Goal: Task Accomplishment & Management: Use online tool/utility

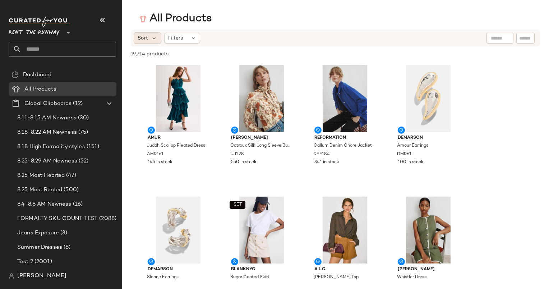
click at [145, 37] on span "Sort" at bounding box center [142, 38] width 10 height 8
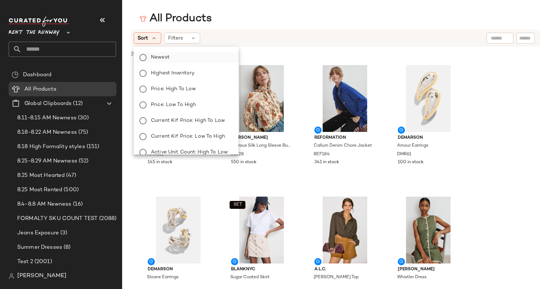
click at [165, 57] on span "Newest" at bounding box center [160, 57] width 19 height 8
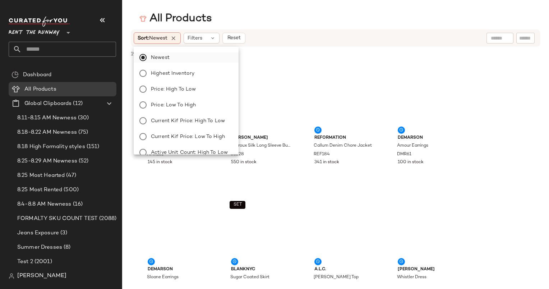
click at [280, 52] on div "19,714 products • 0 selected Deselect All" at bounding box center [335, 55] width 427 height 16
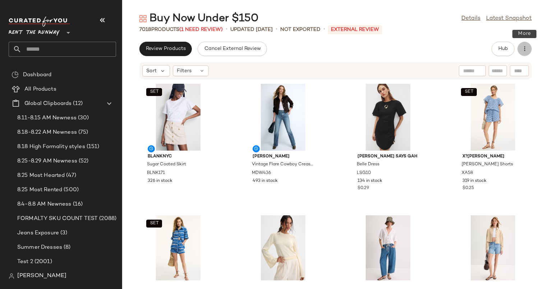
click at [523, 44] on button "button" at bounding box center [524, 49] width 14 height 14
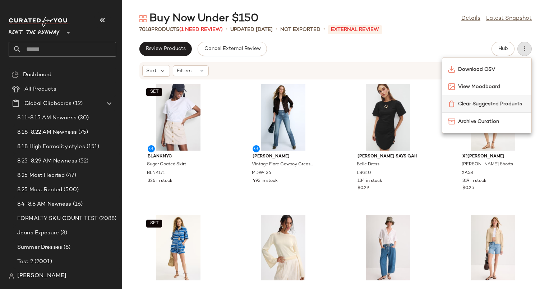
click at [451, 106] on img at bounding box center [451, 103] width 7 height 7
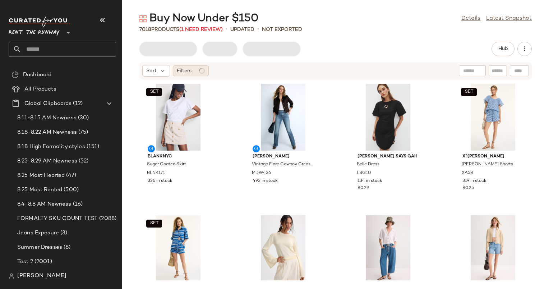
click at [200, 73] on div at bounding box center [202, 71] width 6 height 6
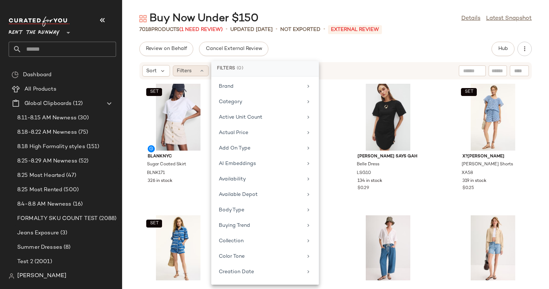
click at [182, 69] on span "Filters" at bounding box center [184, 71] width 15 height 8
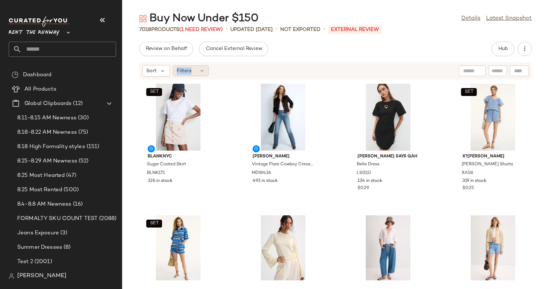
click at [182, 69] on span "Filters" at bounding box center [184, 71] width 15 height 8
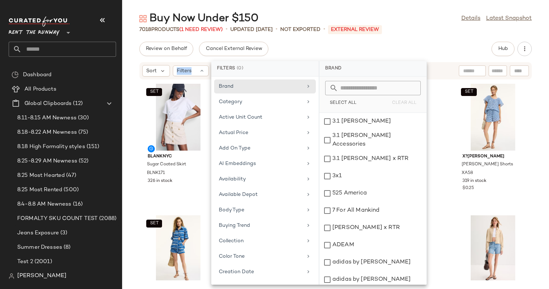
scroll to position [685, 0]
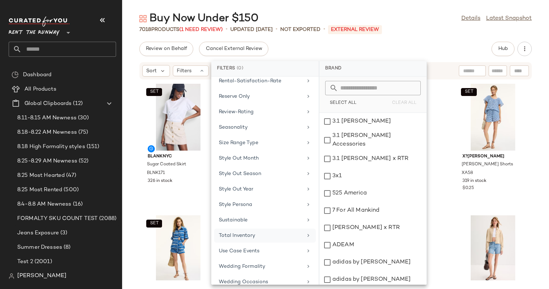
click at [275, 228] on div "Total Inventory" at bounding box center [265, 235] width 102 height 14
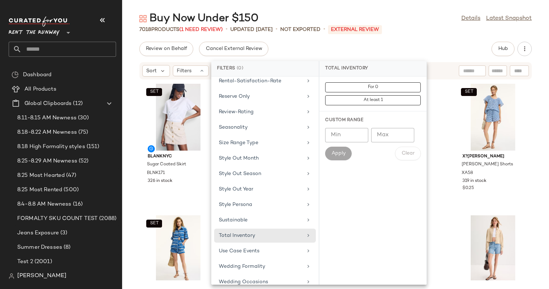
click at [370, 81] on div "For 0 At least 1" at bounding box center [372, 93] width 107 height 35
click at [377, 87] on span "For 0" at bounding box center [372, 87] width 11 height 5
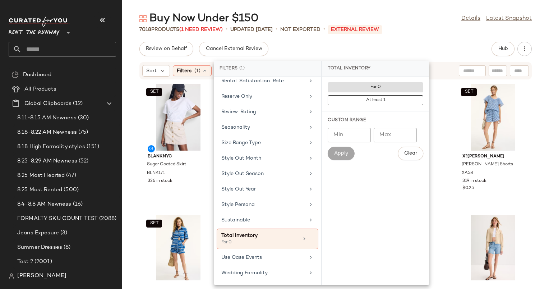
click at [393, 44] on div "Review on Behalf Cancel External Review Hub" at bounding box center [335, 49] width 392 height 14
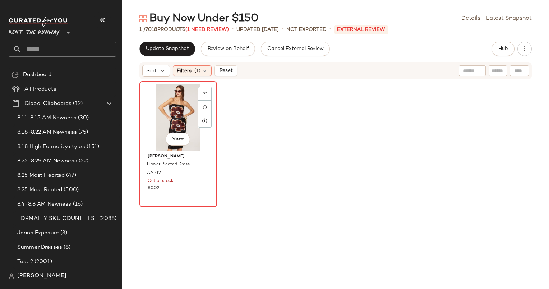
click at [167, 118] on div "View" at bounding box center [178, 117] width 73 height 67
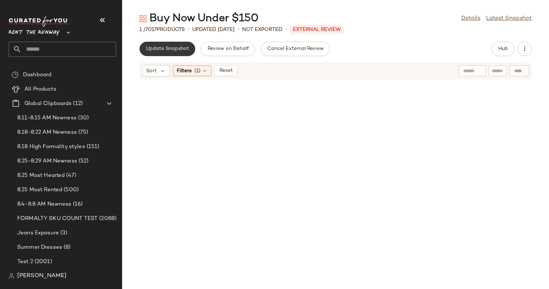
click at [171, 45] on button "Update Snapshot" at bounding box center [167, 49] width 56 height 14
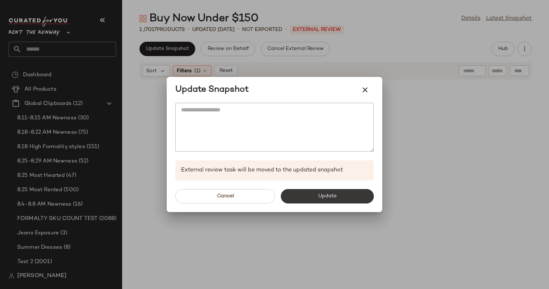
click at [311, 193] on button "Update" at bounding box center [326, 196] width 93 height 14
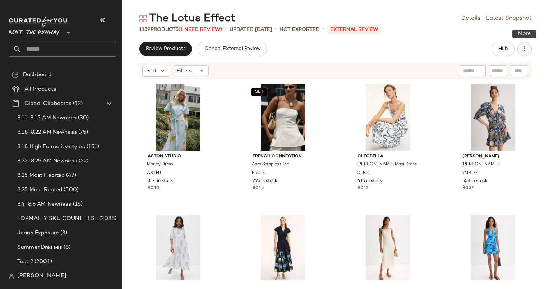
click at [528, 49] on button "button" at bounding box center [524, 49] width 14 height 14
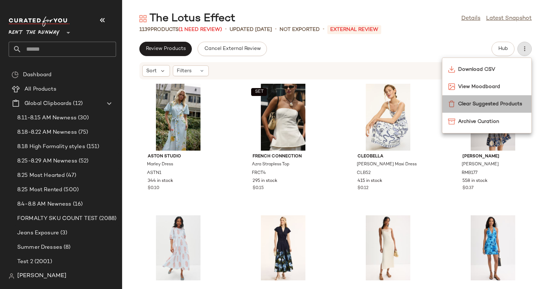
click at [478, 103] on span "Clear Suggested Products" at bounding box center [491, 104] width 67 height 8
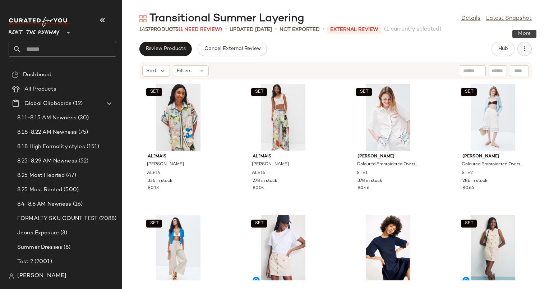
click at [524, 54] on button "button" at bounding box center [524, 49] width 14 height 14
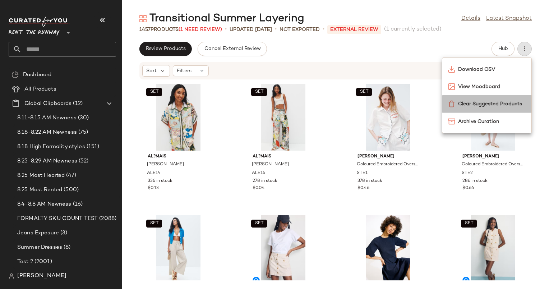
click at [456, 105] on div "Clear Suggested Products" at bounding box center [487, 104] width 78 height 8
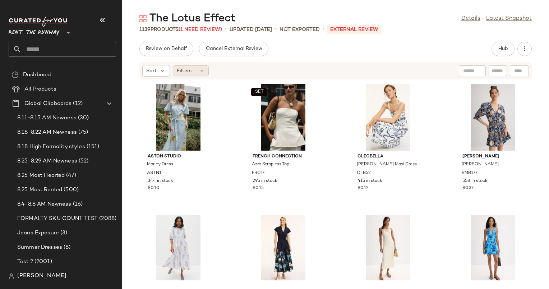
click at [190, 71] on span "Filters" at bounding box center [184, 71] width 15 height 8
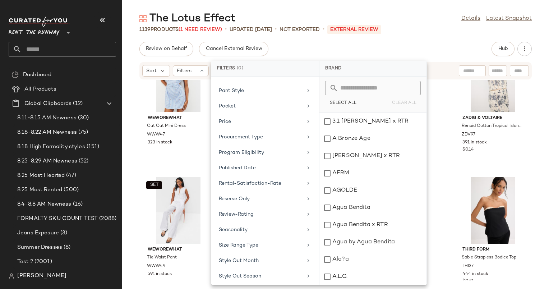
scroll to position [669, 0]
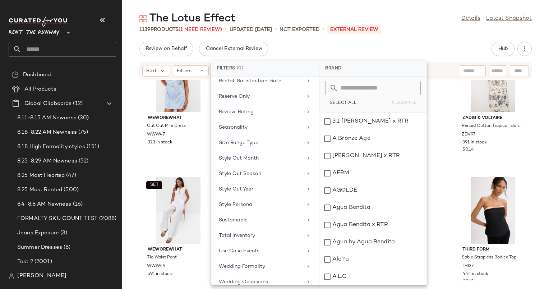
click at [277, 234] on div "Brand Category Active Unit Count Actual Price Add On Type AI Embeddings Availab…" at bounding box center [264, 180] width 107 height 208
click at [284, 232] on div "Total Inventory" at bounding box center [261, 236] width 84 height 8
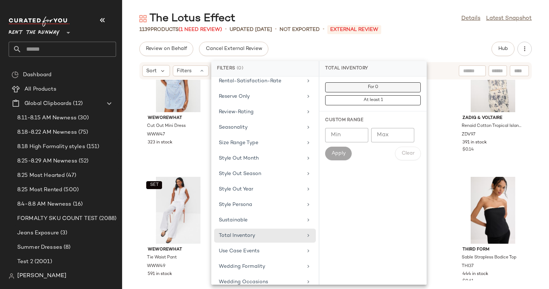
click at [374, 86] on span "For 0" at bounding box center [372, 87] width 11 height 5
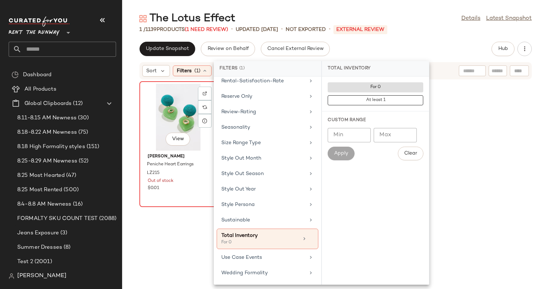
click at [184, 122] on div "View" at bounding box center [178, 117] width 73 height 67
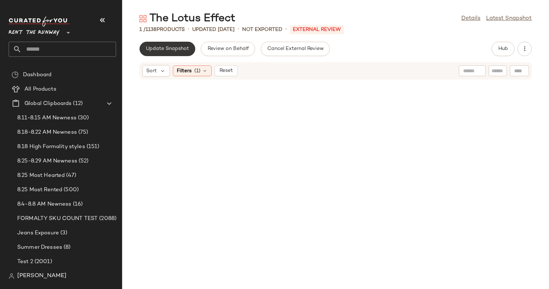
click at [165, 51] on span "Update Snapshot" at bounding box center [166, 49] width 43 height 6
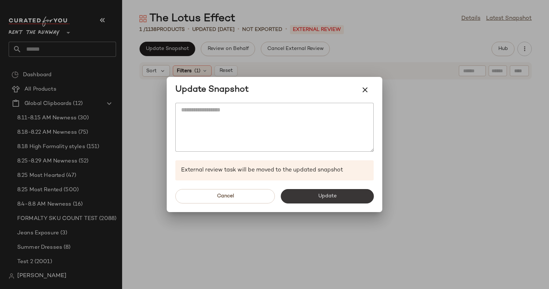
click at [304, 195] on button "Update" at bounding box center [326, 196] width 93 height 14
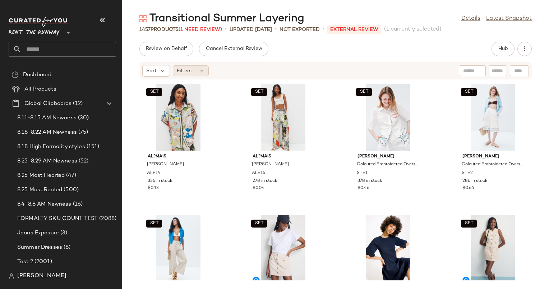
click at [194, 70] on div "Filters" at bounding box center [191, 70] width 36 height 11
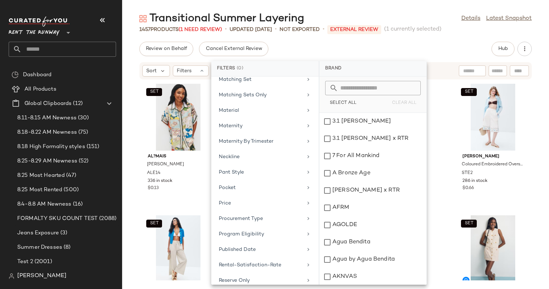
scroll to position [669, 0]
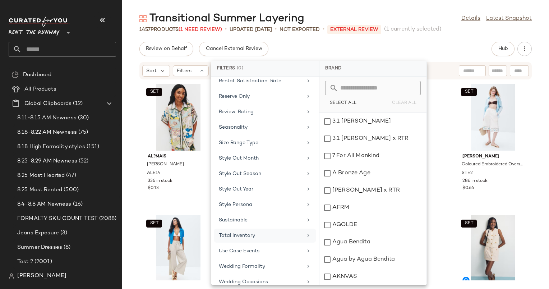
click at [279, 234] on div "Total Inventory" at bounding box center [265, 235] width 102 height 14
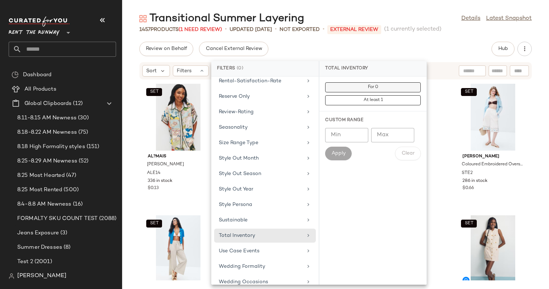
click at [364, 84] on button "For 0" at bounding box center [372, 87] width 95 height 10
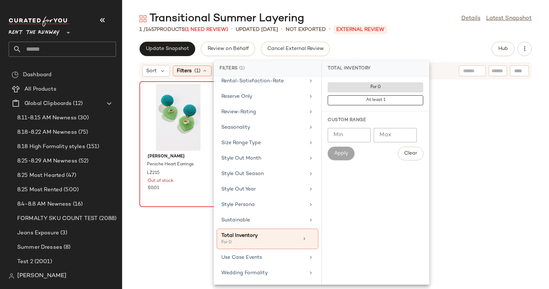
click at [188, 90] on div at bounding box center [178, 117] width 73 height 67
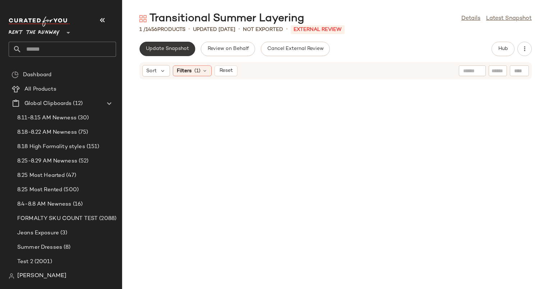
click at [167, 53] on button "Update Snapshot" at bounding box center [167, 49] width 56 height 14
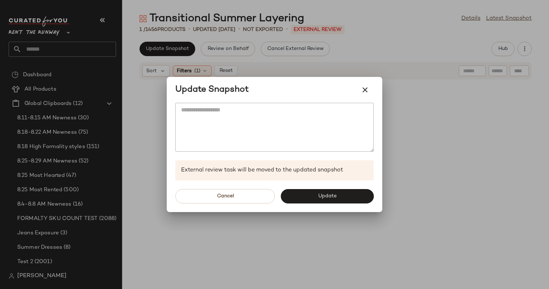
click at [309, 187] on div "Cancel Update" at bounding box center [274, 196] width 215 height 32
click at [308, 193] on button "Update" at bounding box center [326, 196] width 93 height 14
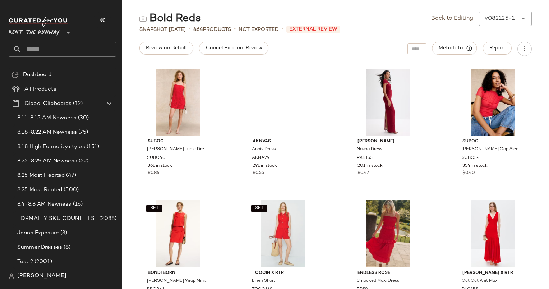
click at [461, 23] on div "Back to Editing v082125-1 ******" at bounding box center [481, 18] width 101 height 14
click at [460, 9] on main "Bold Reds Back to Editing v082125-1 ****** Snapshot [DATE] • 464 Products • Not…" at bounding box center [274, 144] width 549 height 289
click at [458, 14] on link "Back to Editing" at bounding box center [452, 18] width 42 height 9
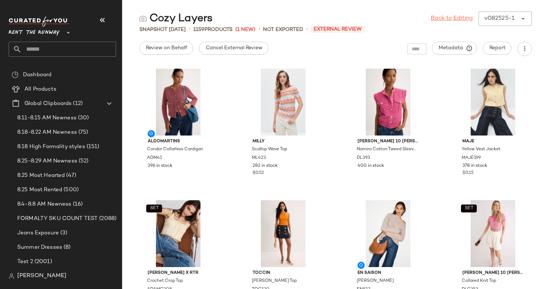
click at [458, 18] on link "Back to Editing" at bounding box center [451, 18] width 42 height 9
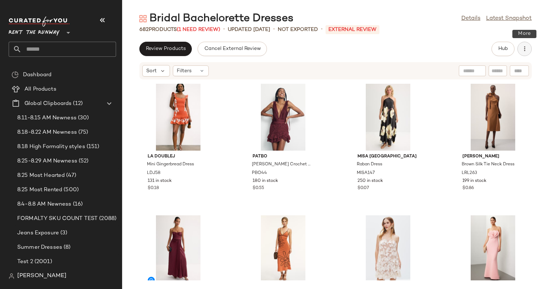
click at [525, 53] on button "button" at bounding box center [524, 49] width 14 height 14
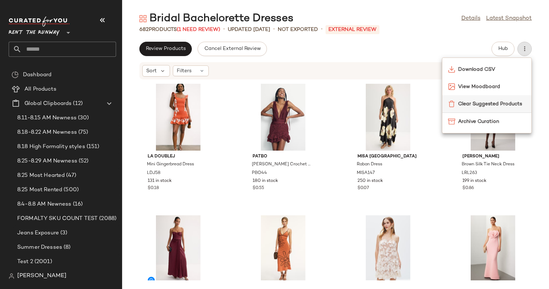
click at [460, 104] on span "Clear Suggested Products" at bounding box center [491, 104] width 67 height 8
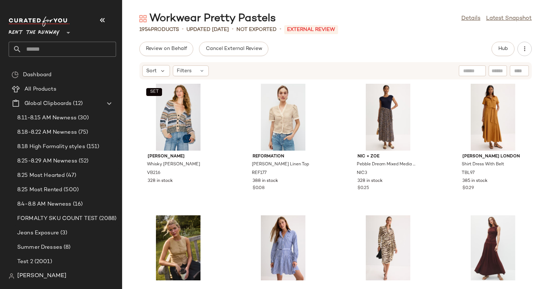
click at [313, 39] on div "Workwear Pretty Pastels Details Latest Snapshot 1954 Products • updated Aug 25t…" at bounding box center [335, 149] width 427 height 277
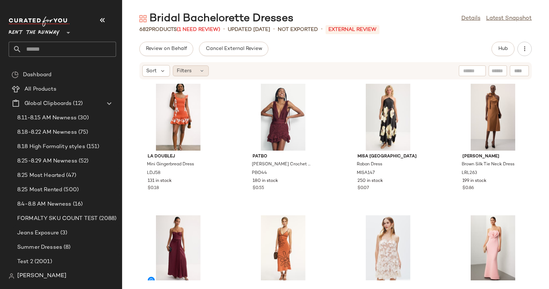
click at [199, 73] on icon at bounding box center [202, 71] width 6 height 6
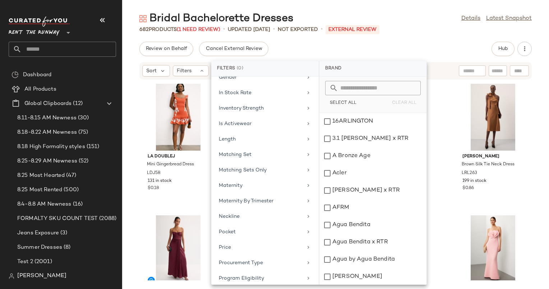
scroll to position [623, 0]
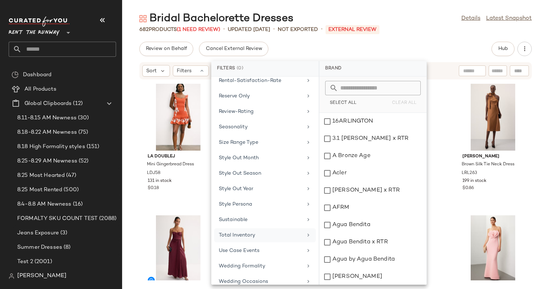
click at [274, 234] on div "Total Inventory" at bounding box center [265, 235] width 102 height 14
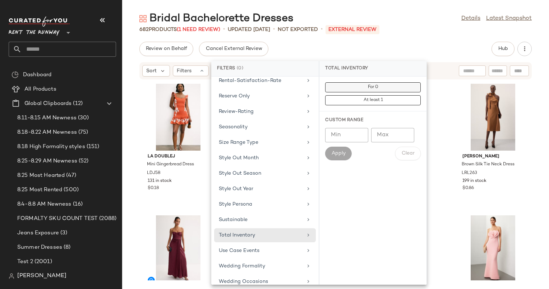
click at [366, 85] on button "For 0" at bounding box center [372, 87] width 95 height 10
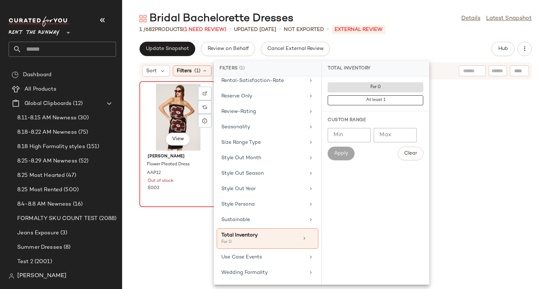
click at [163, 106] on div "View" at bounding box center [178, 117] width 73 height 67
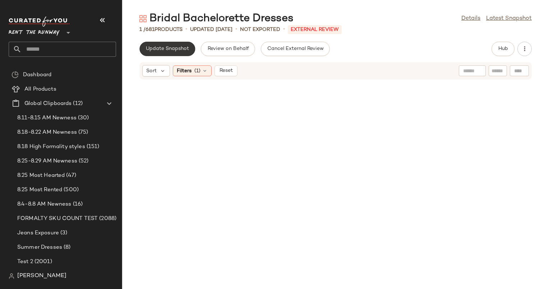
click at [176, 50] on span "Update Snapshot" at bounding box center [166, 49] width 43 height 6
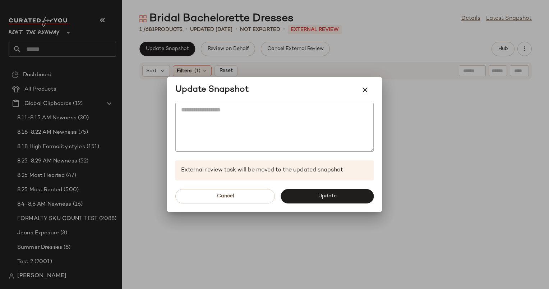
click at [320, 187] on div "Cancel Update" at bounding box center [274, 196] width 215 height 32
click at [316, 196] on button "Update" at bounding box center [326, 196] width 93 height 14
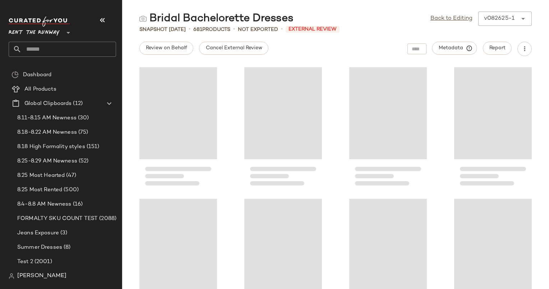
click at [66, 49] on input "text" at bounding box center [69, 49] width 94 height 15
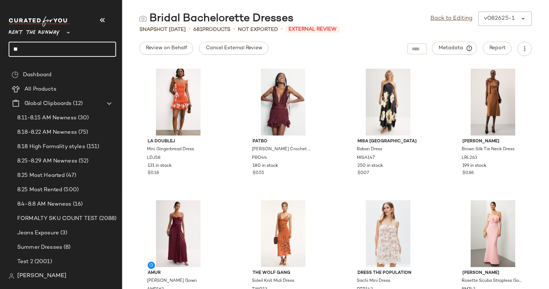
type input "*"
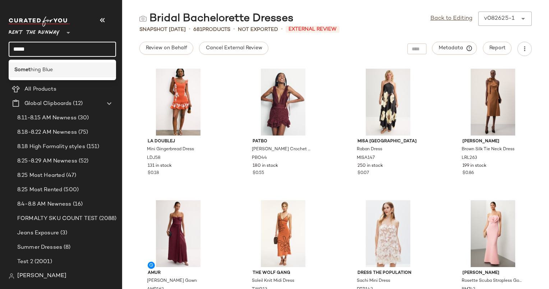
type input "*****"
click at [73, 64] on div "Somet hing Blue" at bounding box center [62, 69] width 107 height 15
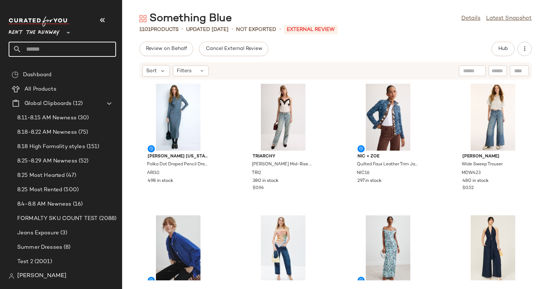
click at [64, 52] on input "text" at bounding box center [69, 49] width 94 height 15
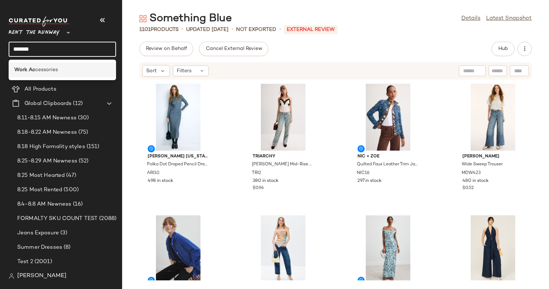
type input "*******"
click at [66, 69] on div "Work Ac cessories" at bounding box center [62, 70] width 96 height 8
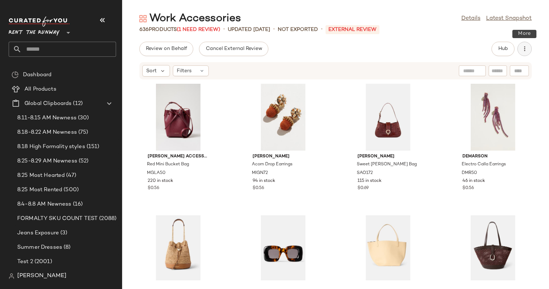
click at [528, 50] on button "button" at bounding box center [524, 49] width 14 height 14
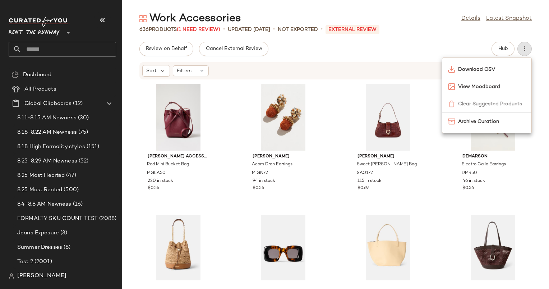
click at [465, 105] on div "Download CSV View Moodboard Clear Suggested Products Archive Curation" at bounding box center [487, 95] width 90 height 76
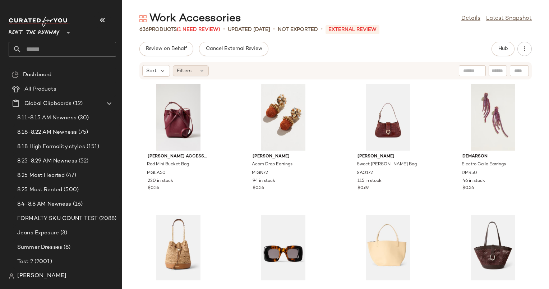
click at [192, 69] on div "Filters" at bounding box center [191, 70] width 36 height 11
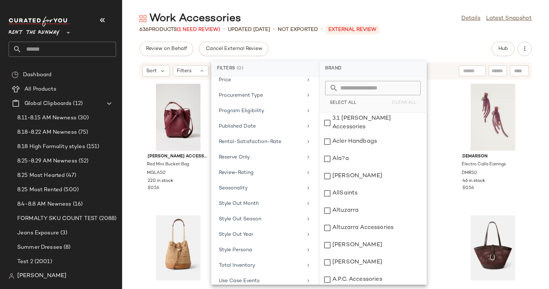
scroll to position [409, 0]
click at [275, 229] on div "Total Inventory" at bounding box center [261, 233] width 84 height 8
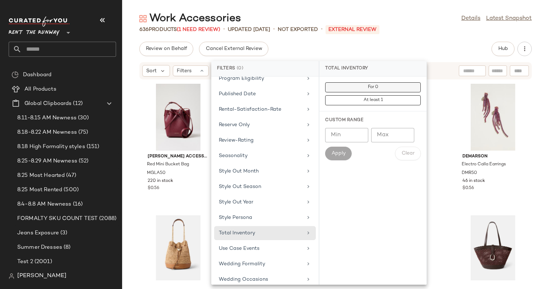
click at [363, 87] on button "For 0" at bounding box center [372, 87] width 95 height 10
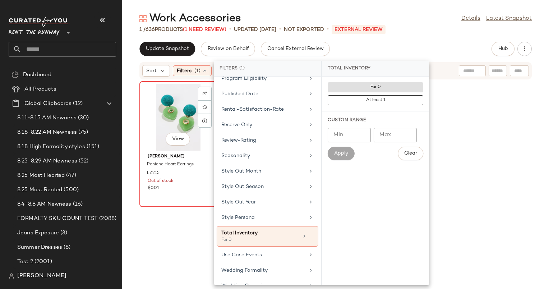
click at [172, 122] on div "View" at bounding box center [178, 117] width 73 height 67
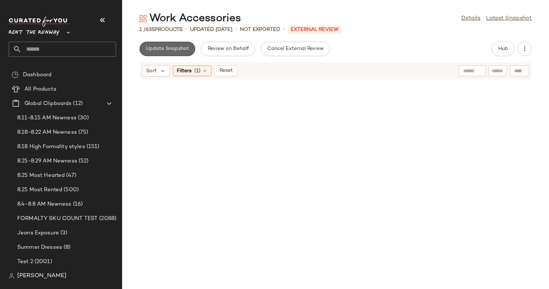
click at [175, 54] on button "Update Snapshot" at bounding box center [167, 49] width 56 height 14
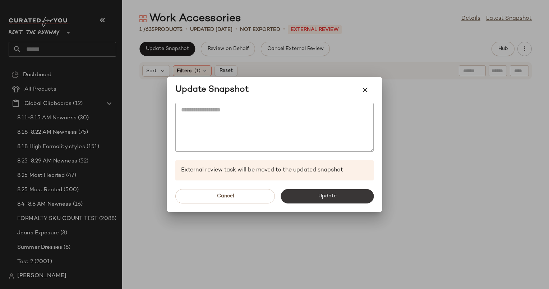
click at [299, 195] on button "Update" at bounding box center [326, 196] width 93 height 14
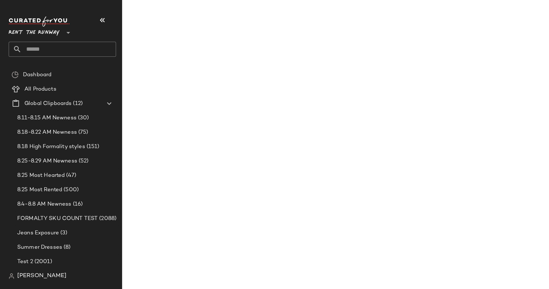
click at [64, 48] on input "text" at bounding box center [69, 49] width 94 height 15
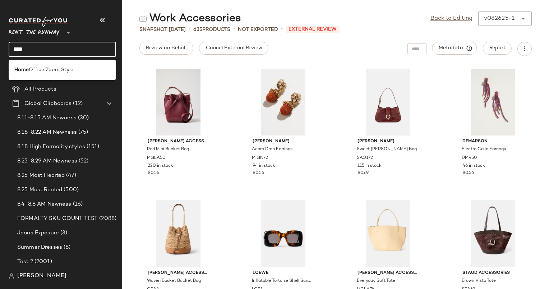
type input "****"
click at [71, 62] on div "Home Office Zoom Style" at bounding box center [62, 70] width 107 height 20
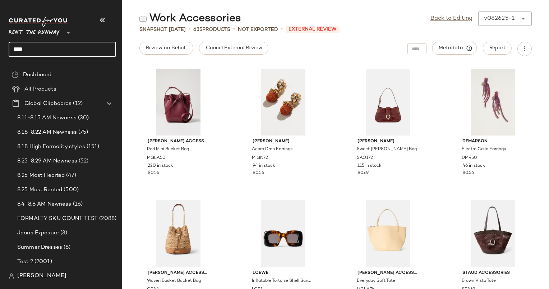
click at [66, 53] on input "****" at bounding box center [62, 49] width 107 height 15
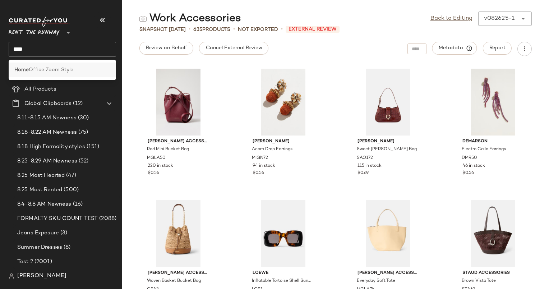
click at [72, 69] on span "Office Zoom Style" at bounding box center [51, 70] width 45 height 8
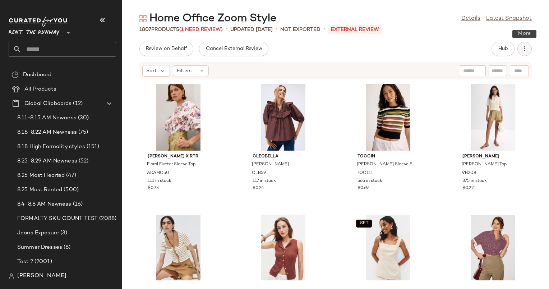
click at [523, 50] on icon "button" at bounding box center [524, 48] width 7 height 7
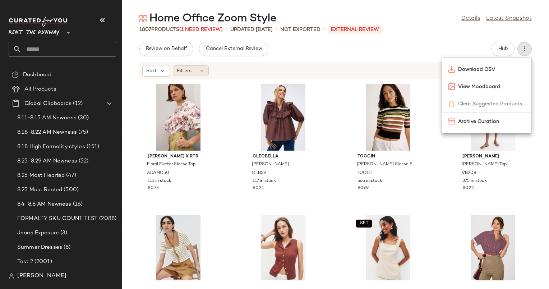
click at [181, 67] on span "Filters" at bounding box center [184, 71] width 15 height 8
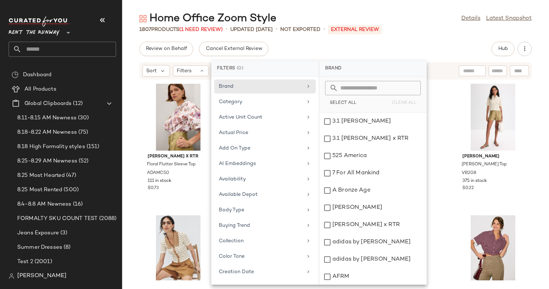
scroll to position [669, 0]
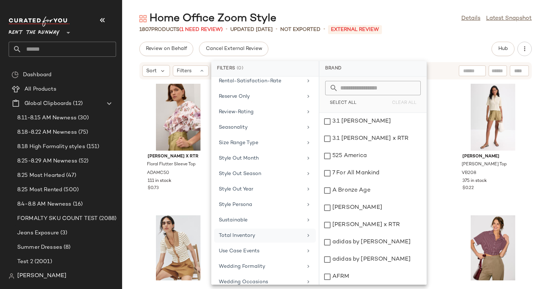
click at [274, 232] on div "Total Inventory" at bounding box center [265, 235] width 102 height 14
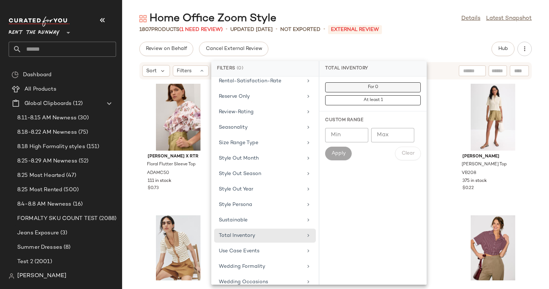
click at [374, 89] on span "For 0" at bounding box center [372, 87] width 11 height 5
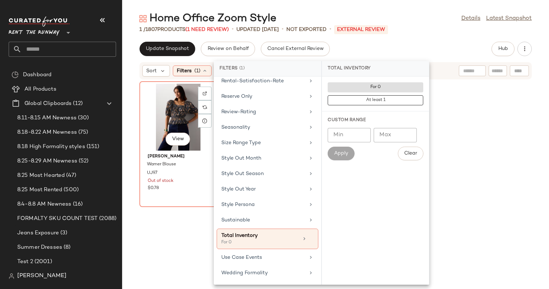
click at [168, 118] on div "View" at bounding box center [178, 117] width 73 height 67
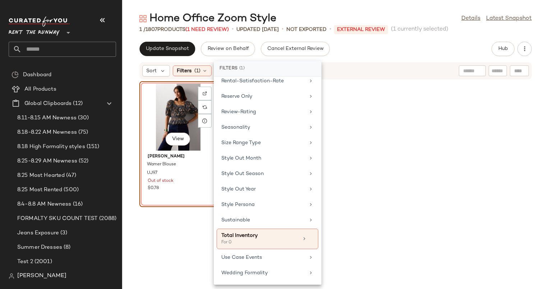
click at [168, 118] on div "View" at bounding box center [178, 117] width 73 height 67
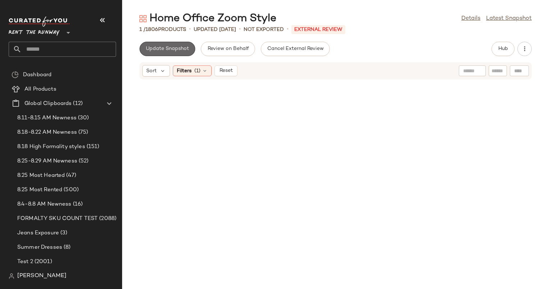
click at [179, 45] on button "Update Snapshot" at bounding box center [167, 49] width 56 height 14
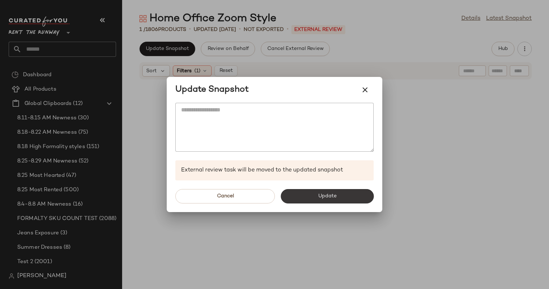
click at [326, 198] on span "Update" at bounding box center [326, 196] width 19 height 6
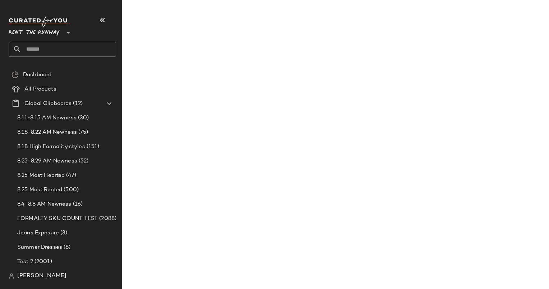
click at [53, 50] on input "text" at bounding box center [69, 49] width 94 height 15
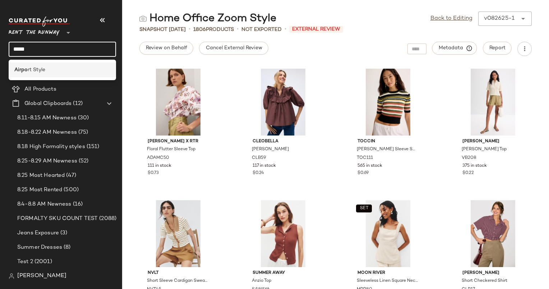
type input "*****"
click at [51, 68] on div "Airpo rt Style" at bounding box center [62, 70] width 96 height 8
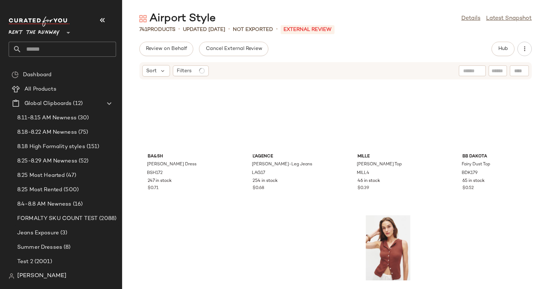
click at [55, 47] on input "text" at bounding box center [69, 49] width 94 height 15
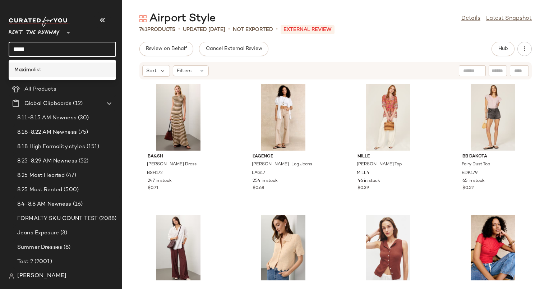
type input "*****"
click at [67, 70] on div "Maxim alist" at bounding box center [62, 70] width 96 height 8
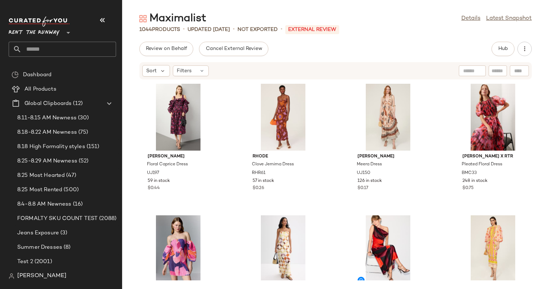
click at [77, 52] on input "text" at bounding box center [69, 49] width 94 height 15
click at [77, 52] on input "****" at bounding box center [62, 49] width 107 height 15
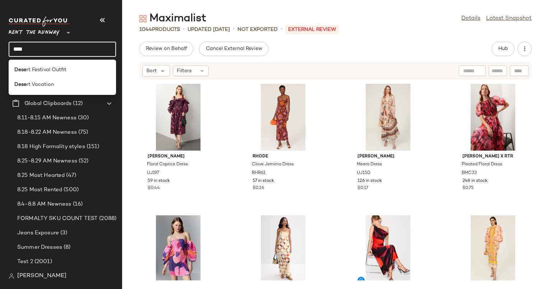
click at [77, 52] on input "****" at bounding box center [62, 49] width 107 height 15
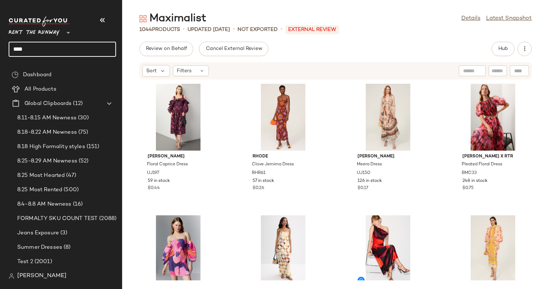
click at [76, 51] on input "****" at bounding box center [62, 49] width 107 height 15
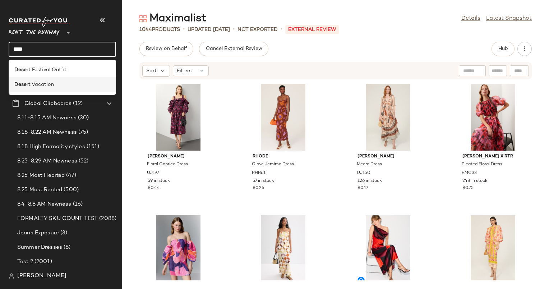
type input "****"
click at [81, 84] on div "Dese rt Vacation" at bounding box center [62, 85] width 96 height 8
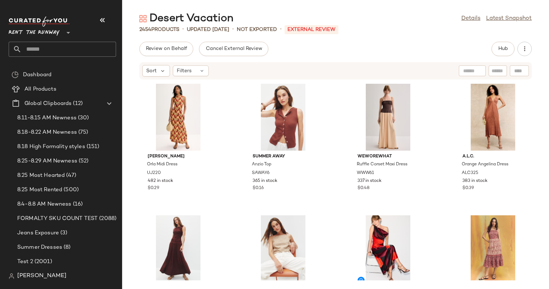
click at [92, 47] on input "text" at bounding box center [69, 49] width 94 height 15
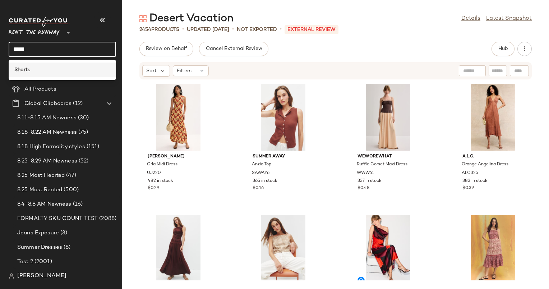
type input "*****"
click at [72, 74] on div "Short s" at bounding box center [62, 69] width 107 height 15
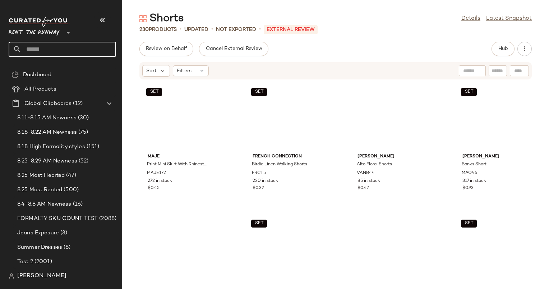
click at [57, 51] on input "text" at bounding box center [69, 49] width 94 height 15
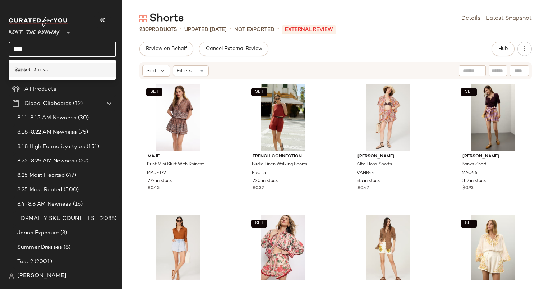
type input "****"
click at [65, 66] on div "Suns et Drinks" at bounding box center [62, 70] width 96 height 8
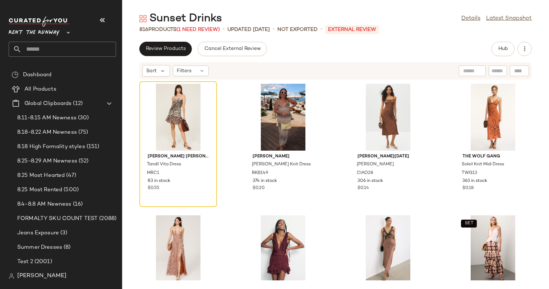
click at [532, 49] on div "Review Products Cancel External Review Hub" at bounding box center [335, 49] width 427 height 14
click at [522, 49] on icon "button" at bounding box center [524, 48] width 7 height 7
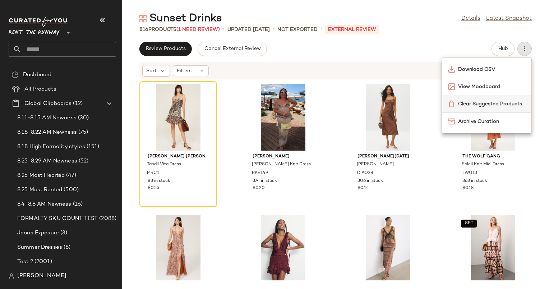
click at [490, 103] on span "Clear Suggested Products" at bounding box center [491, 104] width 67 height 8
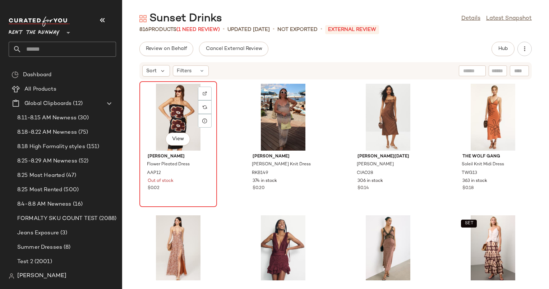
click at [180, 108] on div "View" at bounding box center [178, 117] width 73 height 67
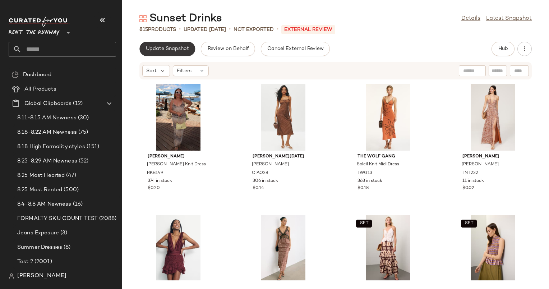
click at [162, 47] on span "Update Snapshot" at bounding box center [166, 49] width 43 height 6
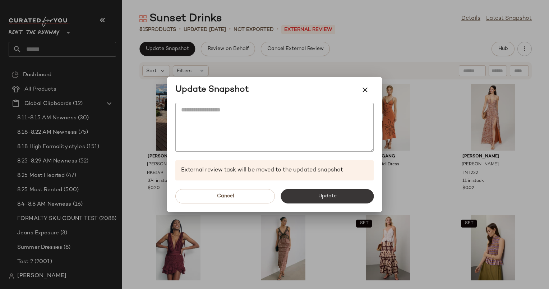
click at [308, 201] on button "Update" at bounding box center [326, 196] width 93 height 14
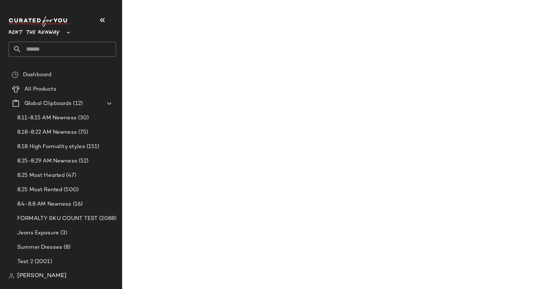
click at [43, 48] on input "text" at bounding box center [69, 49] width 94 height 15
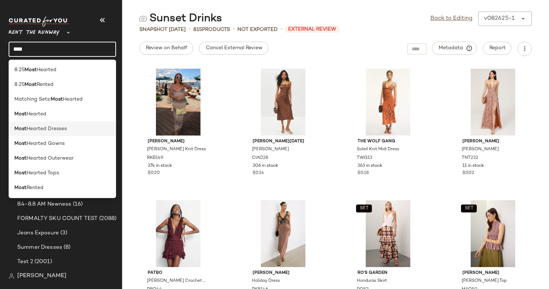
type input "****"
click at [61, 129] on span "Hearted Dresses" at bounding box center [47, 129] width 40 height 8
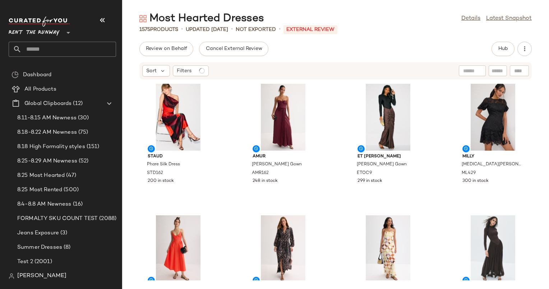
click at [55, 47] on input "text" at bounding box center [69, 49] width 94 height 15
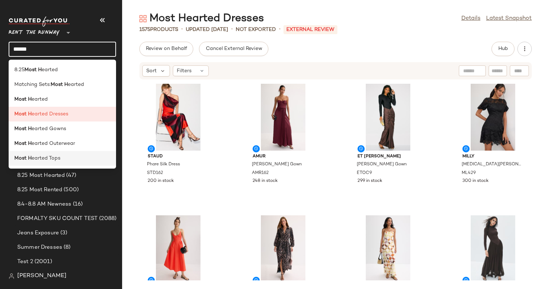
type input "******"
click at [64, 157] on div "Most H earted Tops" at bounding box center [62, 158] width 96 height 8
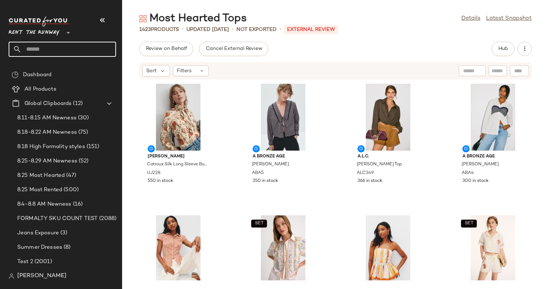
click at [57, 51] on input "text" at bounding box center [69, 49] width 94 height 15
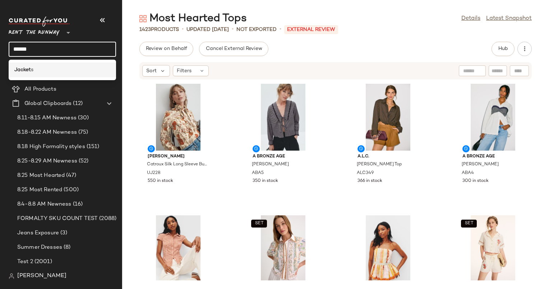
type input "******"
click at [68, 74] on div "Jacket s" at bounding box center [62, 69] width 107 height 15
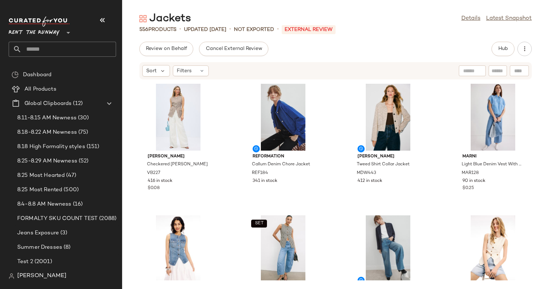
click at [68, 49] on input "text" at bounding box center [69, 49] width 94 height 15
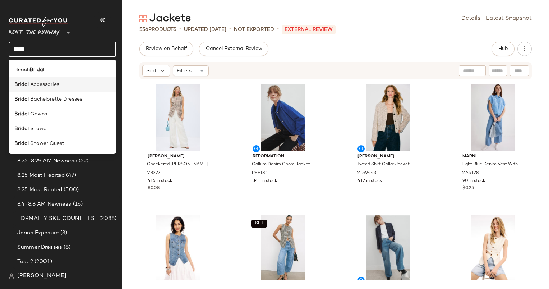
type input "*****"
click at [74, 84] on div "Brida l Accessories" at bounding box center [62, 85] width 96 height 8
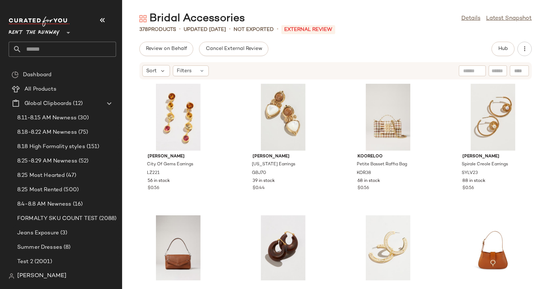
click at [65, 52] on input "text" at bounding box center [69, 49] width 94 height 15
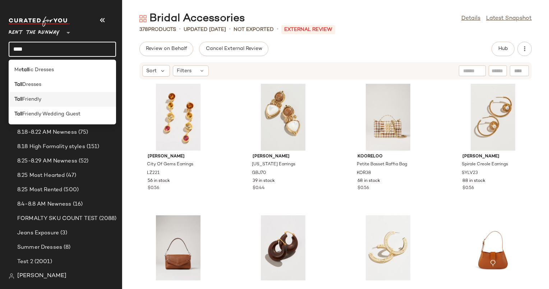
type input "****"
click at [73, 95] on div "Tall Friendly" at bounding box center [62, 99] width 96 height 8
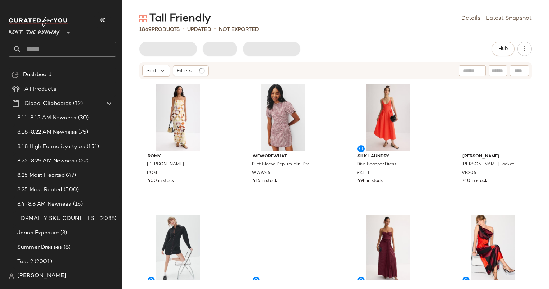
click at [70, 50] on input "text" at bounding box center [69, 49] width 94 height 15
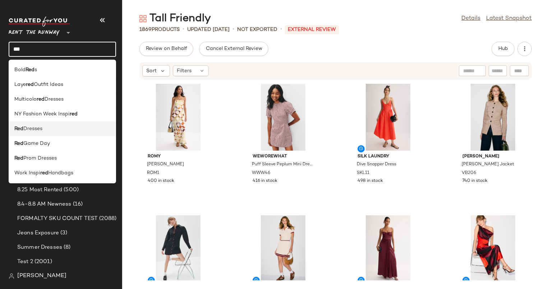
type input "***"
click at [74, 132] on div "Red Dresses" at bounding box center [62, 129] width 96 height 8
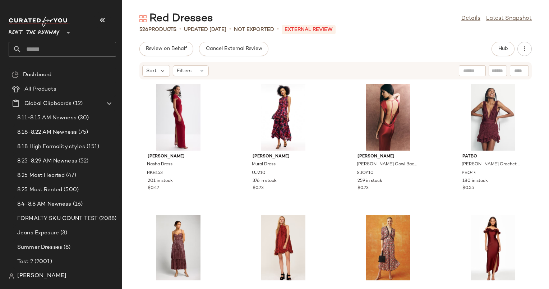
click at [78, 50] on input "text" at bounding box center [69, 49] width 94 height 15
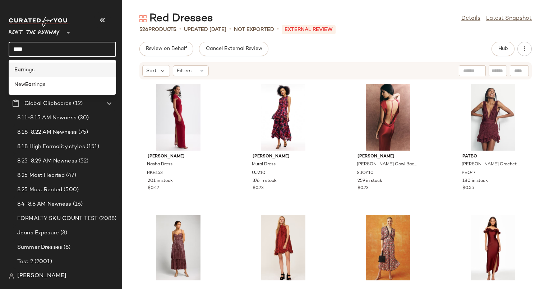
type input "****"
click at [67, 67] on div "Earr ings" at bounding box center [62, 70] width 96 height 8
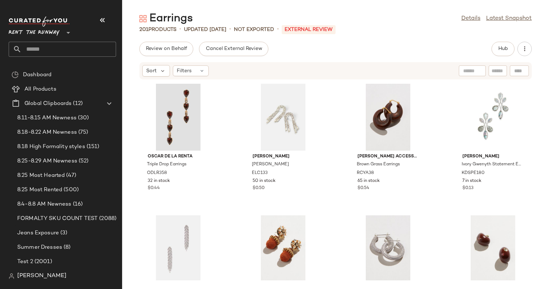
click at [46, 42] on input "text" at bounding box center [69, 49] width 94 height 15
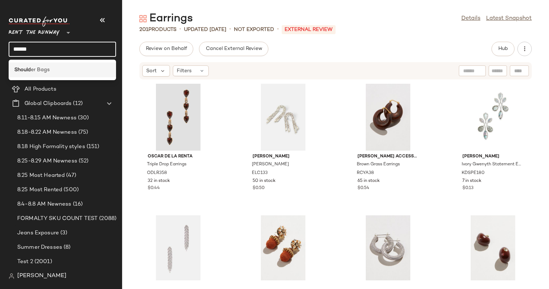
type input "******"
click at [56, 65] on div "Should er Bags" at bounding box center [62, 69] width 107 height 15
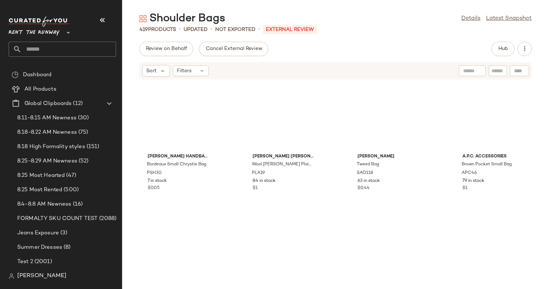
click at [63, 53] on input "text" at bounding box center [69, 49] width 94 height 15
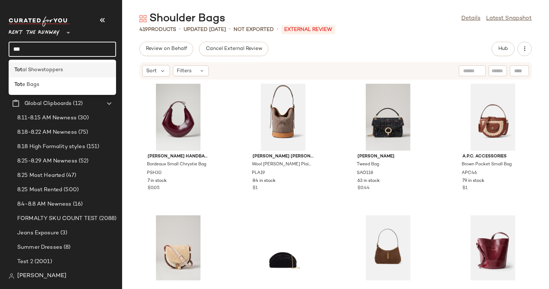
type input "***"
click at [72, 73] on div "Tot al Showstoppers" at bounding box center [62, 70] width 96 height 8
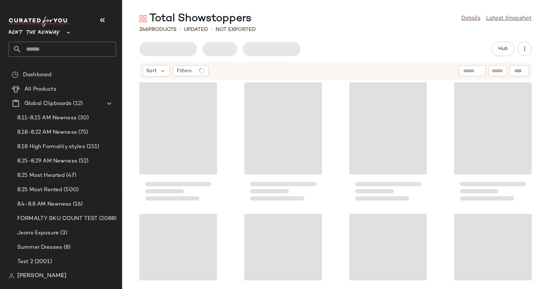
click at [73, 45] on input "text" at bounding box center [69, 49] width 94 height 15
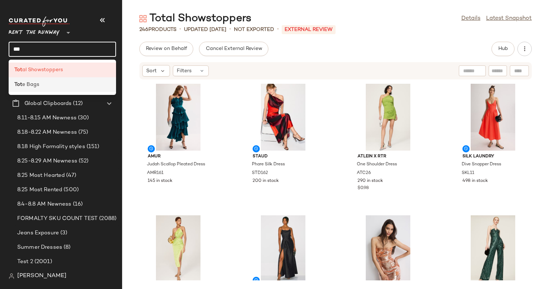
type input "***"
click at [86, 88] on div "Tot e Bags" at bounding box center [62, 85] width 96 height 8
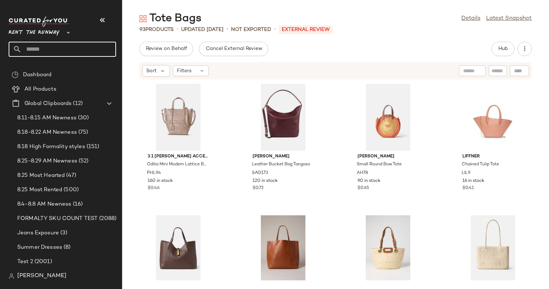
click at [68, 51] on input "text" at bounding box center [69, 49] width 94 height 15
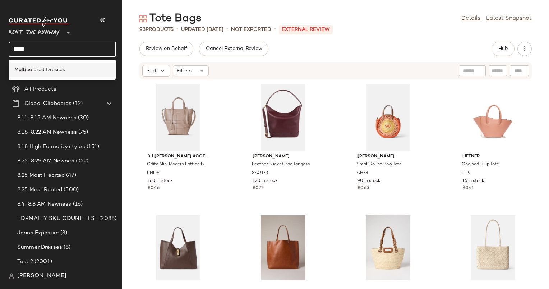
type input "*****"
click at [70, 67] on div "Multi colored Dresses" at bounding box center [62, 70] width 96 height 8
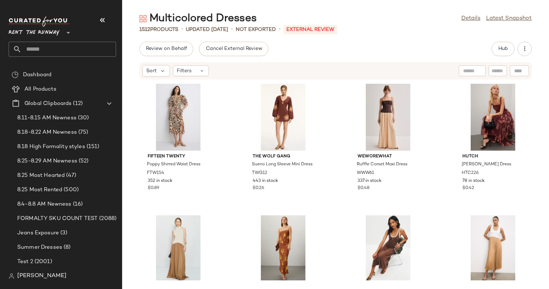
click at [70, 57] on div "Rent the Runway **" at bounding box center [65, 36] width 113 height 45
click at [65, 49] on input "text" at bounding box center [69, 49] width 94 height 15
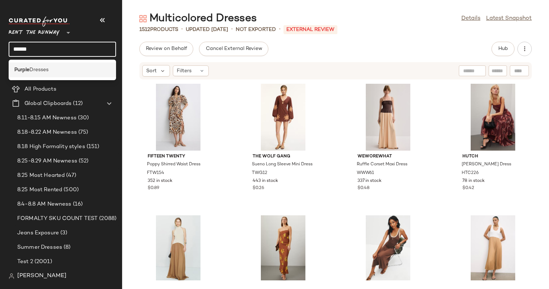
type input "******"
click at [68, 67] on div "Purple Dresses" at bounding box center [62, 70] width 96 height 8
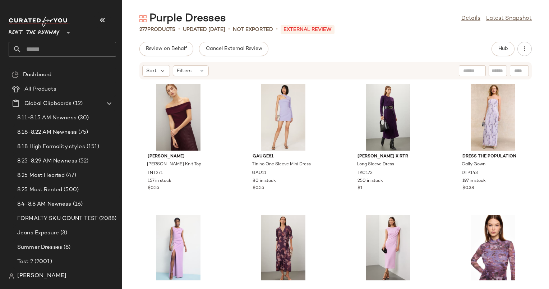
click at [79, 49] on input "text" at bounding box center [69, 49] width 94 height 15
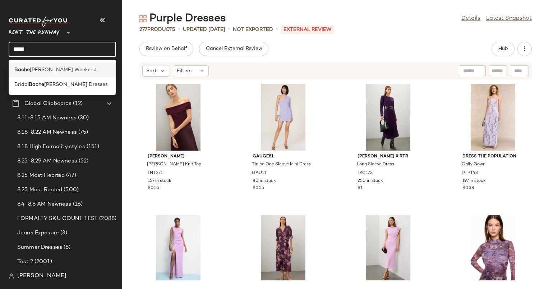
type input "*****"
click at [81, 73] on div "Bache lorette Weekend" at bounding box center [62, 70] width 96 height 8
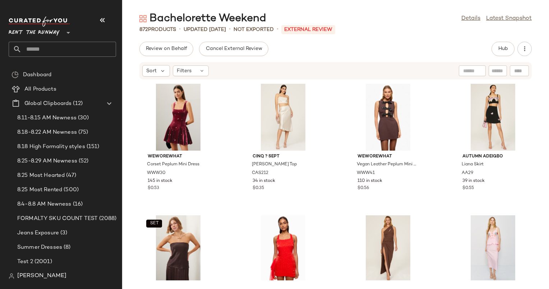
click at [73, 51] on input "text" at bounding box center [69, 49] width 94 height 15
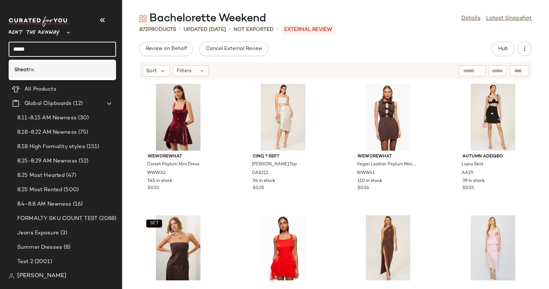
type input "*****"
click at [77, 70] on div "Sheat hs" at bounding box center [62, 70] width 96 height 8
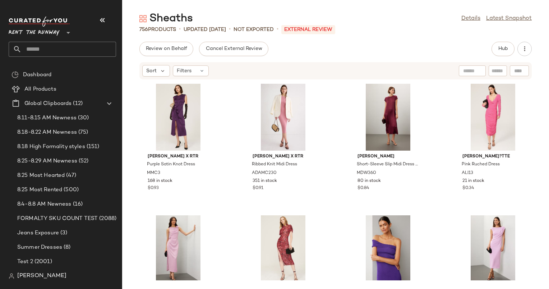
click at [82, 41] on div "Rent the Runway **" at bounding box center [62, 37] width 107 height 40
click at [82, 50] on input "text" at bounding box center [69, 49] width 94 height 15
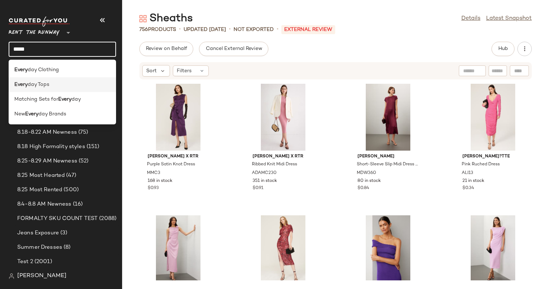
type input "*****"
click at [83, 87] on div "Every day Tops" at bounding box center [62, 85] width 96 height 8
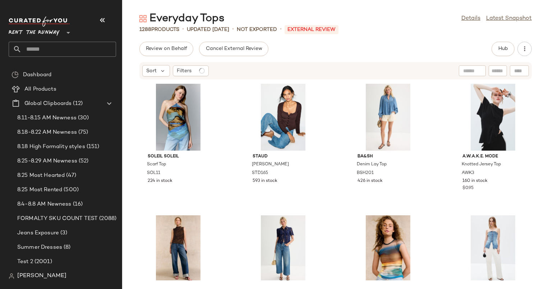
click at [70, 51] on input "text" at bounding box center [69, 49] width 94 height 15
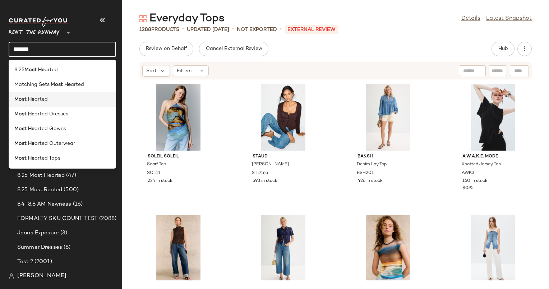
type input "*******"
click at [68, 98] on div "Most He arted" at bounding box center [62, 99] width 96 height 8
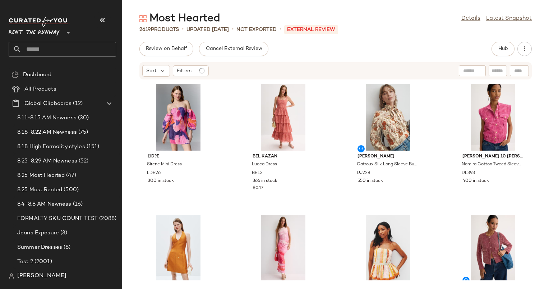
click at [56, 46] on input "text" at bounding box center [69, 49] width 94 height 15
click at [63, 51] on input "**********" at bounding box center [62, 49] width 107 height 15
type input "*"
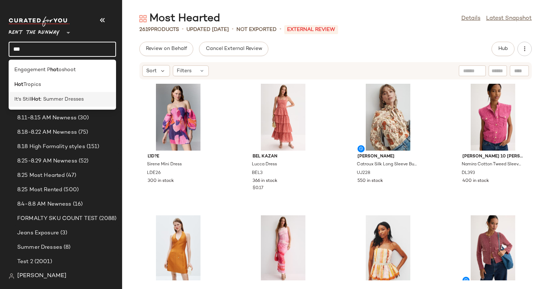
type input "***"
click at [70, 102] on span ": Summer Dresses" at bounding box center [62, 99] width 43 height 8
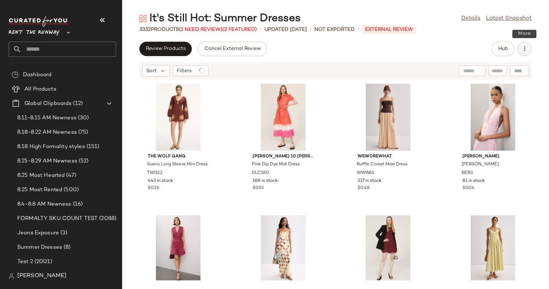
click at [528, 45] on button "button" at bounding box center [524, 49] width 14 height 14
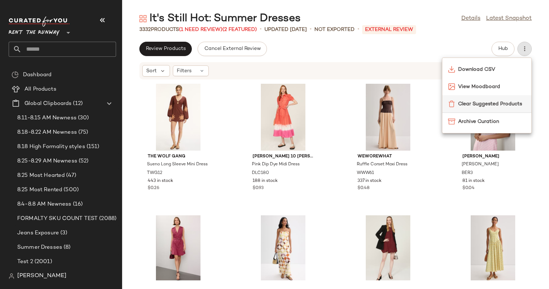
click at [475, 108] on div "Clear Suggested Products" at bounding box center [486, 103] width 89 height 17
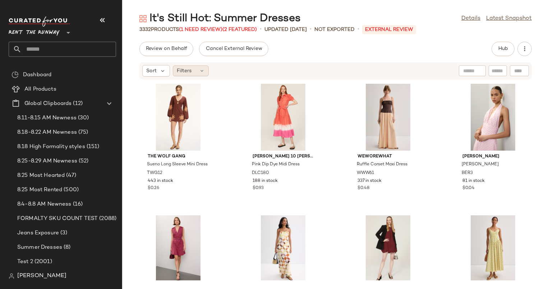
click at [198, 74] on div "Filters" at bounding box center [191, 70] width 36 height 11
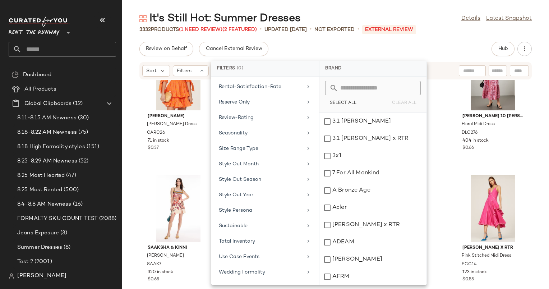
scroll to position [608, 0]
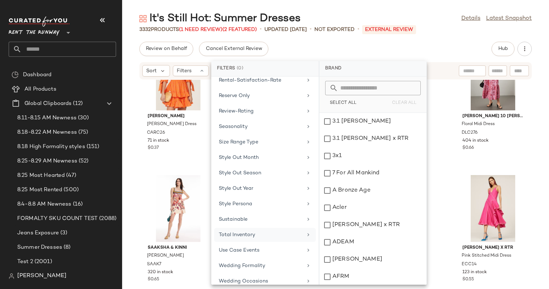
click at [255, 231] on div "Total Inventory" at bounding box center [261, 235] width 84 height 8
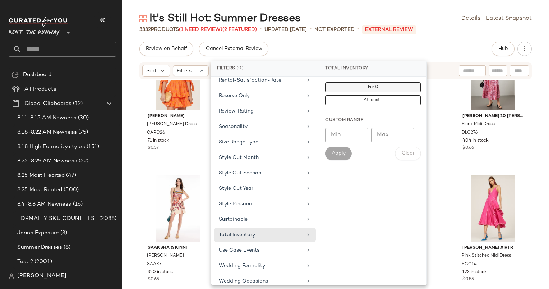
click at [379, 88] on button "For 0" at bounding box center [372, 87] width 95 height 10
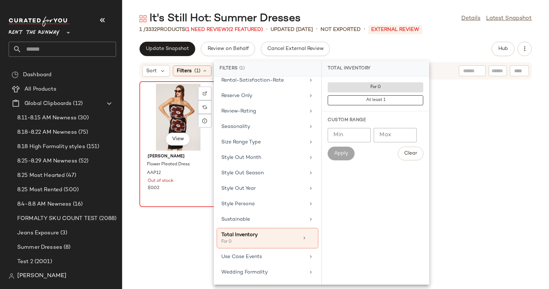
click at [164, 89] on div "View" at bounding box center [178, 117] width 73 height 67
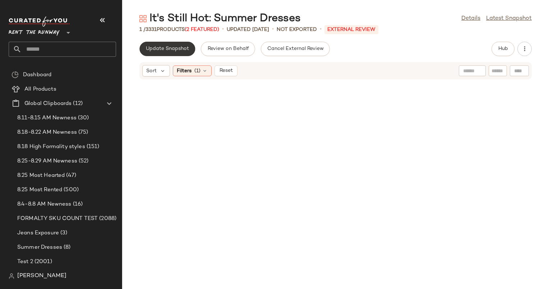
click at [174, 54] on button "Update Snapshot" at bounding box center [167, 49] width 56 height 14
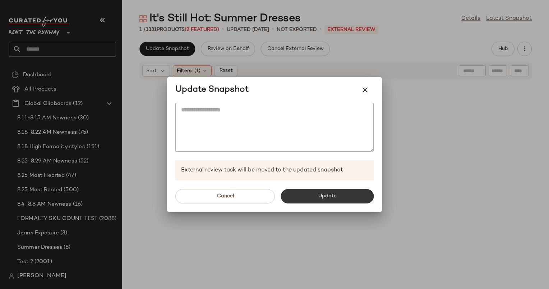
click at [317, 196] on button "Update" at bounding box center [326, 196] width 93 height 14
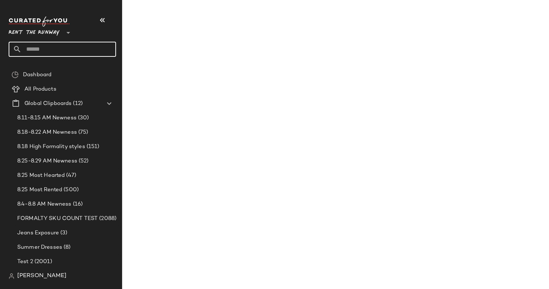
click at [31, 46] on input "text" at bounding box center [69, 49] width 94 height 15
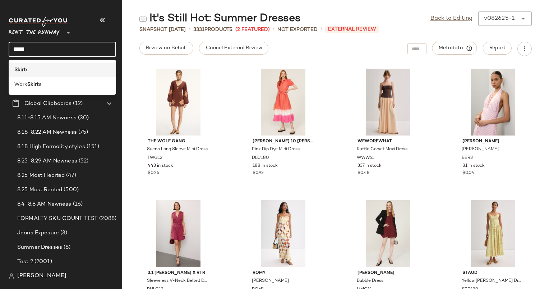
type input "*****"
click at [49, 66] on div "Skirt s" at bounding box center [62, 70] width 96 height 8
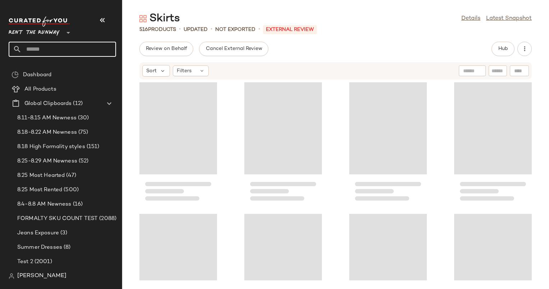
click at [71, 46] on input "text" at bounding box center [69, 49] width 94 height 15
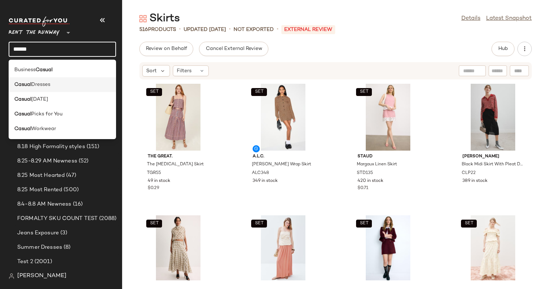
type input "******"
click at [70, 83] on div "Casual Dresses" at bounding box center [62, 85] width 96 height 8
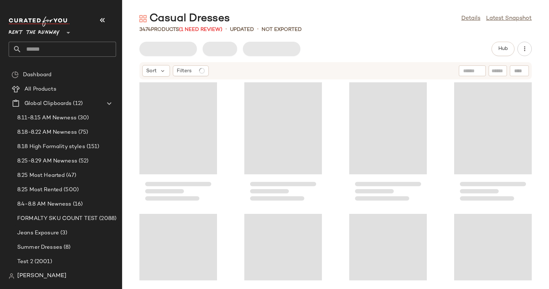
click at [64, 48] on input "text" at bounding box center [69, 49] width 94 height 15
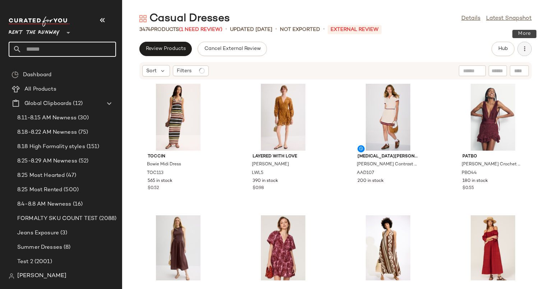
click at [520, 46] on button "button" at bounding box center [524, 49] width 14 height 14
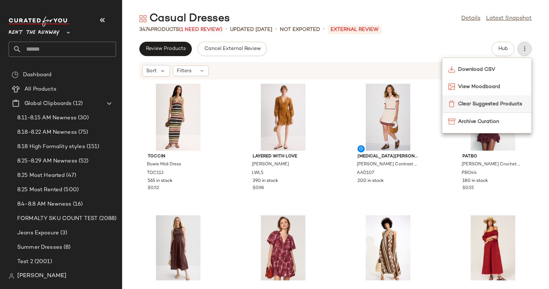
click at [465, 101] on span "Clear Suggested Products" at bounding box center [491, 104] width 67 height 8
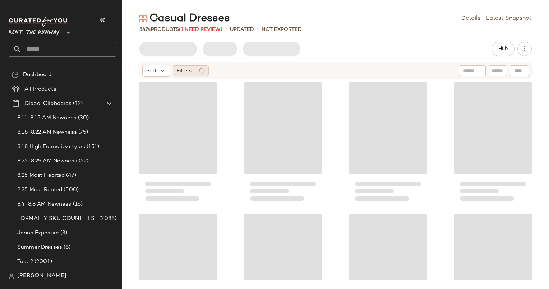
click at [199, 72] on circle at bounding box center [201, 70] width 5 height 5
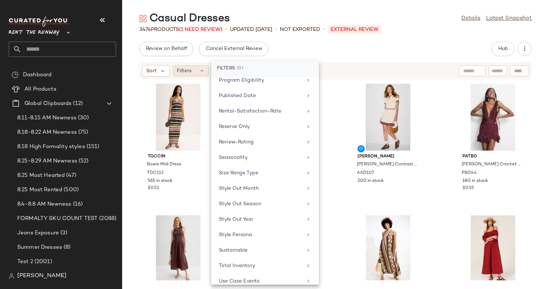
scroll to position [608, 0]
click at [256, 231] on div "Total Inventory" at bounding box center [261, 235] width 84 height 8
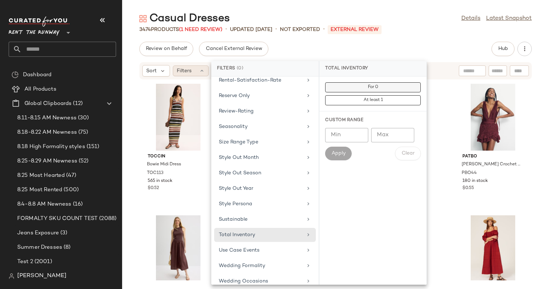
click at [384, 88] on button "For 0" at bounding box center [372, 87] width 95 height 10
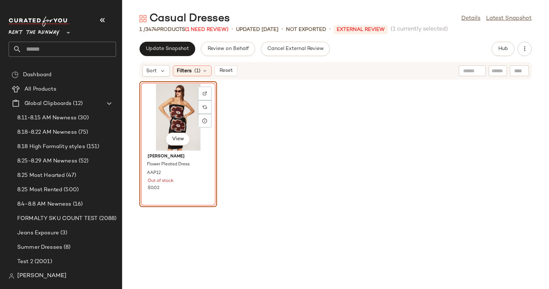
click at [174, 120] on div "View" at bounding box center [178, 117] width 73 height 67
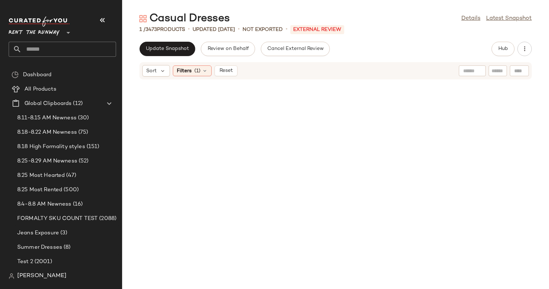
click at [169, 38] on div "Casual Dresses Details Latest Snapshot 1 / 3473 Products • updated [DATE] • Not…" at bounding box center [335, 149] width 427 height 277
click at [174, 55] on button "Update Snapshot" at bounding box center [167, 49] width 56 height 14
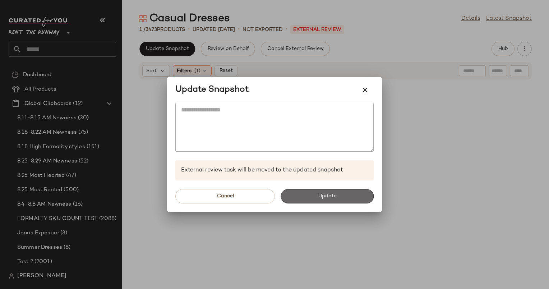
click at [326, 201] on button "Update" at bounding box center [326, 196] width 93 height 14
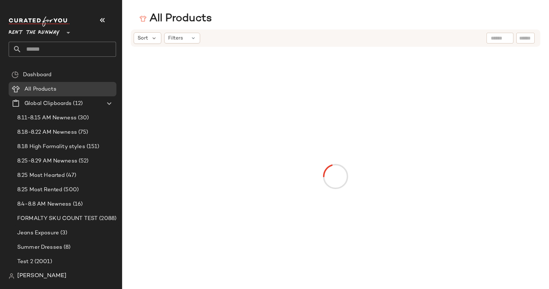
click at [74, 50] on input "text" at bounding box center [69, 49] width 94 height 15
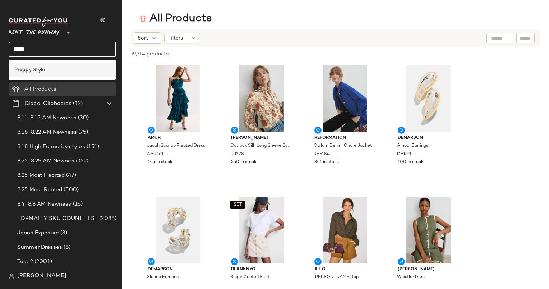
type input "*****"
click at [74, 69] on div "Prepp y Style" at bounding box center [62, 70] width 96 height 8
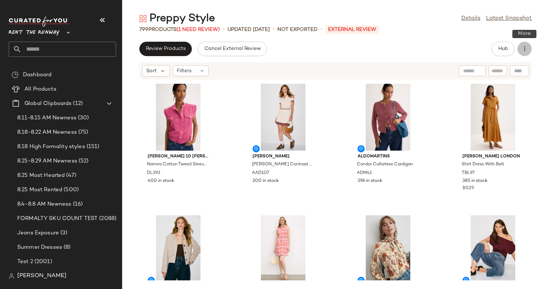
click at [526, 47] on icon "button" at bounding box center [524, 48] width 7 height 7
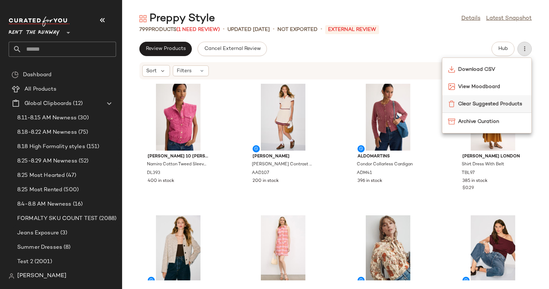
click at [471, 107] on span "Clear Suggested Products" at bounding box center [491, 104] width 67 height 8
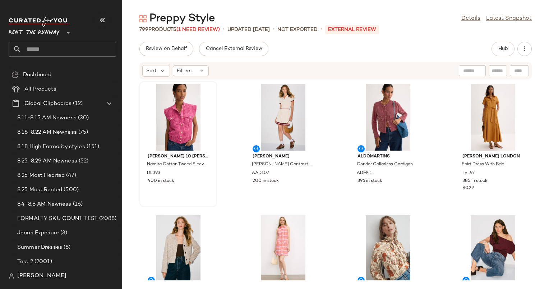
click at [188, 70] on span "Filters" at bounding box center [184, 71] width 15 height 8
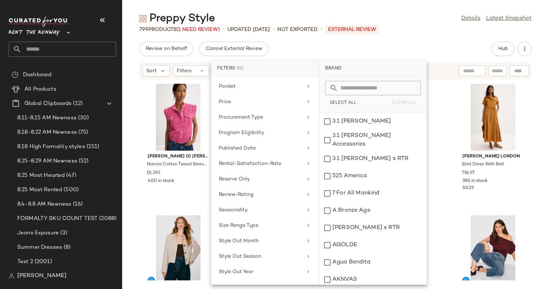
scroll to position [669, 0]
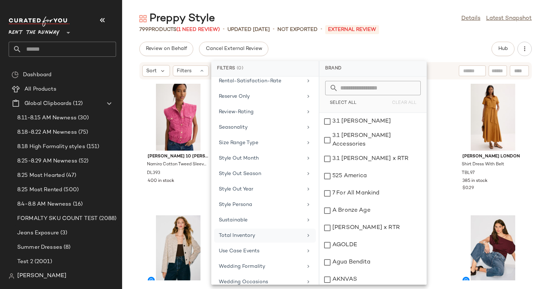
click at [260, 232] on div "Total Inventory" at bounding box center [261, 236] width 84 height 8
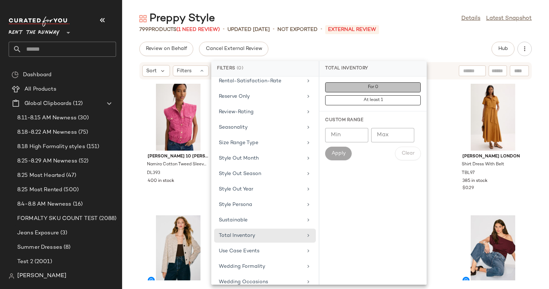
click at [369, 88] on span "For 0" at bounding box center [372, 87] width 11 height 5
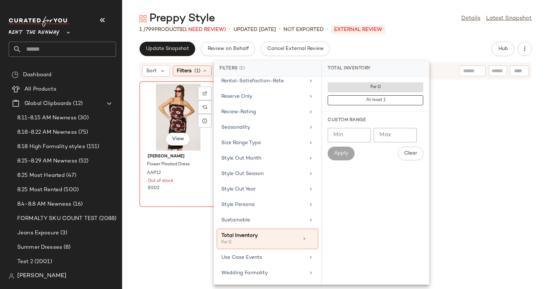
click at [165, 113] on div "View" at bounding box center [178, 117] width 73 height 67
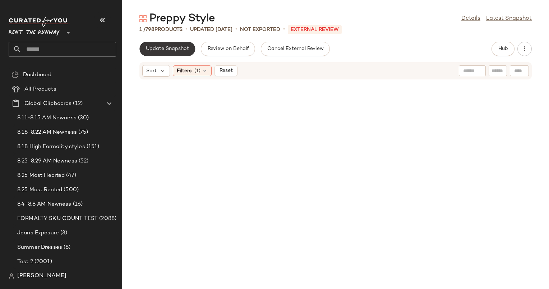
click at [181, 48] on span "Update Snapshot" at bounding box center [166, 49] width 43 height 6
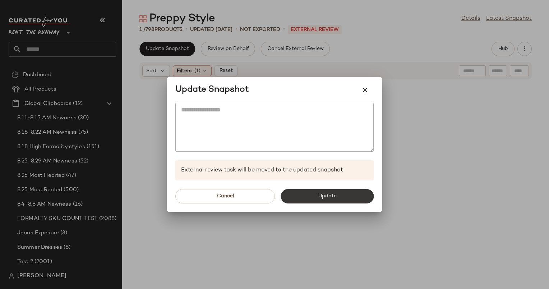
click at [342, 197] on button "Update" at bounding box center [326, 196] width 93 height 14
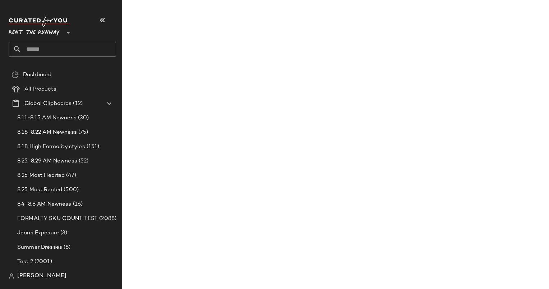
click at [38, 52] on input "text" at bounding box center [69, 49] width 94 height 15
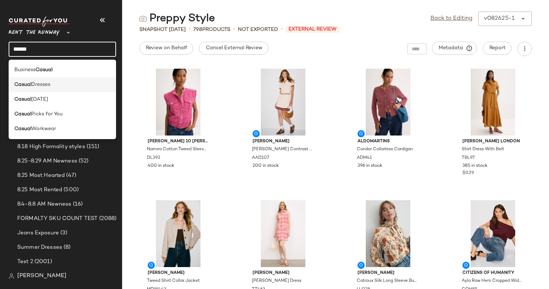
type input "******"
click at [54, 86] on div "Casual Dresses" at bounding box center [62, 85] width 96 height 8
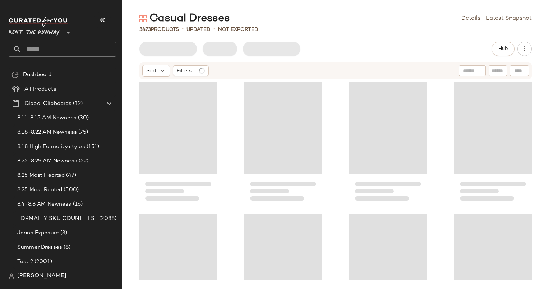
click at [66, 52] on input "text" at bounding box center [69, 49] width 94 height 15
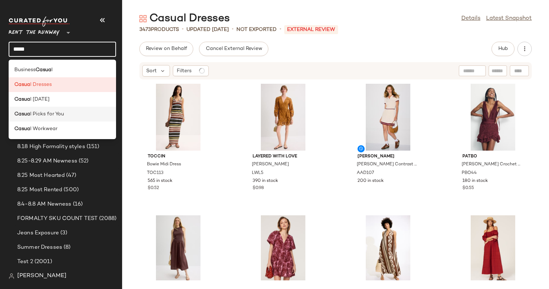
type input "*****"
click at [77, 113] on div "Casua l Picks for You" at bounding box center [62, 114] width 96 height 8
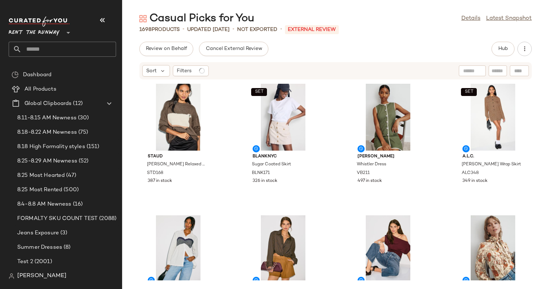
click at [82, 42] on input "text" at bounding box center [69, 49] width 94 height 15
type input "*"
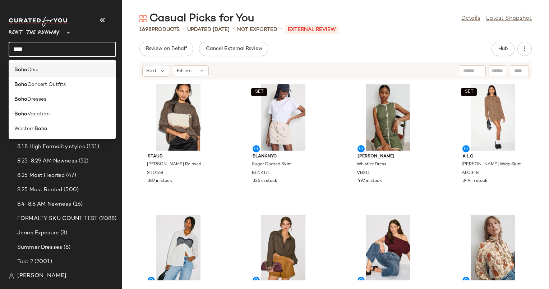
type input "****"
click at [69, 73] on div "Boho Chic" at bounding box center [62, 70] width 96 height 8
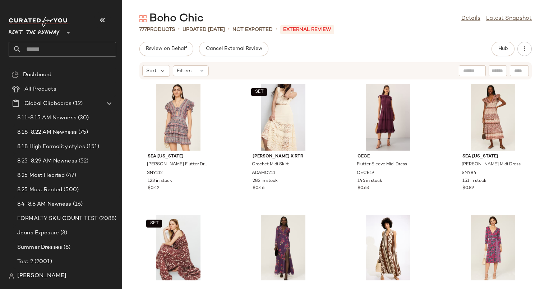
click at [71, 40] on div "Rent the Runway **" at bounding box center [62, 37] width 107 height 40
click at [71, 46] on input "text" at bounding box center [69, 49] width 94 height 15
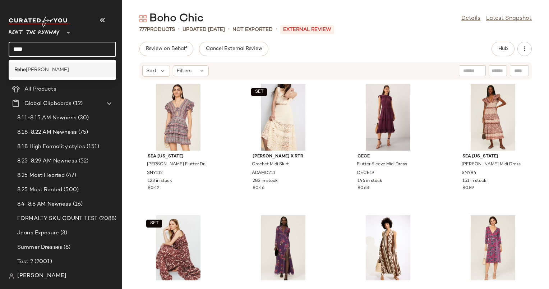
type input "****"
click at [60, 70] on div "Rehe arsal Dinner" at bounding box center [62, 70] width 96 height 8
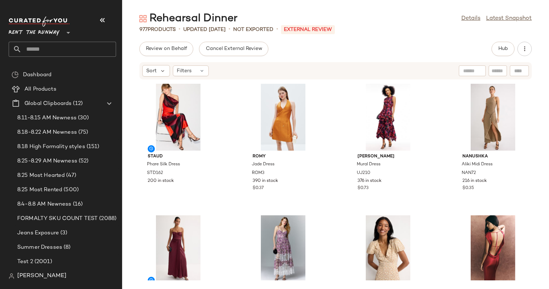
click at [65, 50] on input "text" at bounding box center [69, 49] width 94 height 15
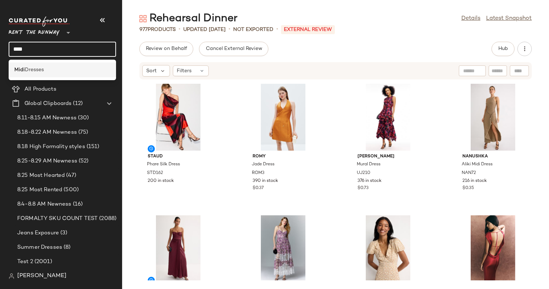
type input "****"
click at [69, 77] on div "Midi Dresses" at bounding box center [62, 69] width 107 height 15
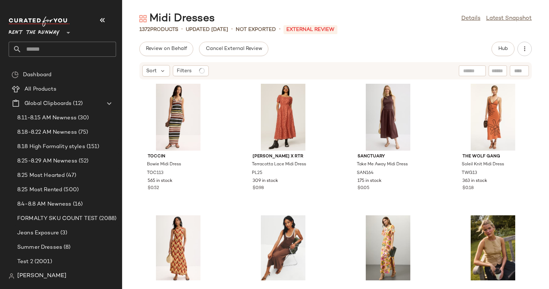
click at [62, 50] on input "text" at bounding box center [69, 49] width 94 height 15
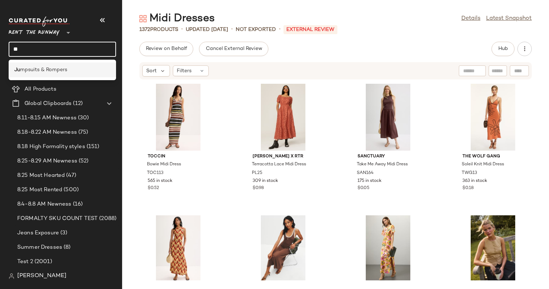
type input "**"
click at [66, 66] on span "mpsuits & Rompers" at bounding box center [43, 70] width 47 height 8
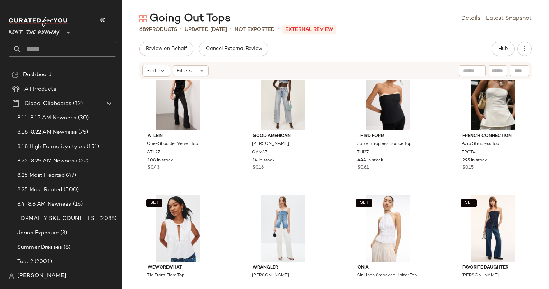
scroll to position [414, 0]
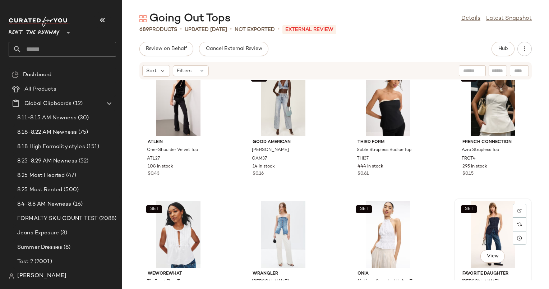
click at [475, 238] on div "SET View" at bounding box center [492, 234] width 73 height 67
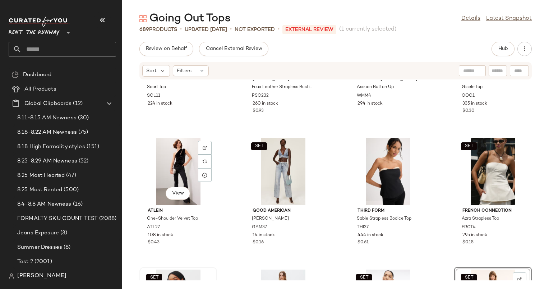
scroll to position [345, 0]
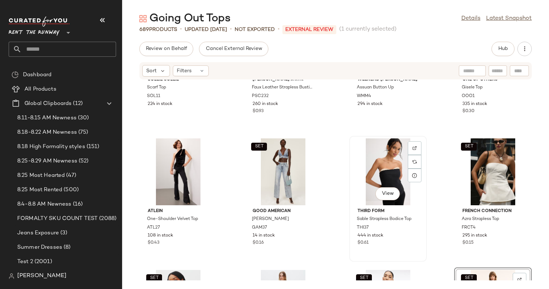
click at [401, 174] on div "View" at bounding box center [387, 171] width 73 height 67
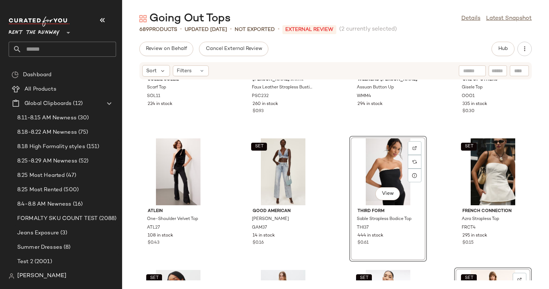
scroll to position [185, 0]
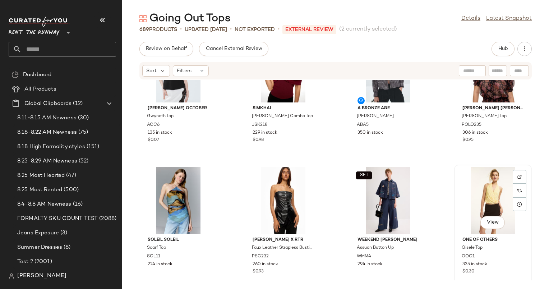
click at [475, 179] on div "View" at bounding box center [492, 200] width 73 height 67
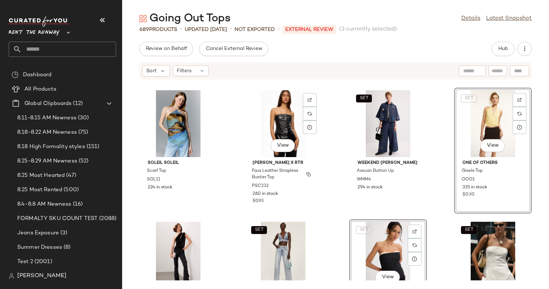
scroll to position [262, 0]
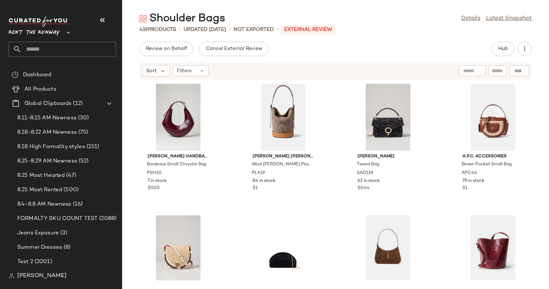
click at [500, 70] on input "text" at bounding box center [497, 71] width 13 height 8
type input "*****"
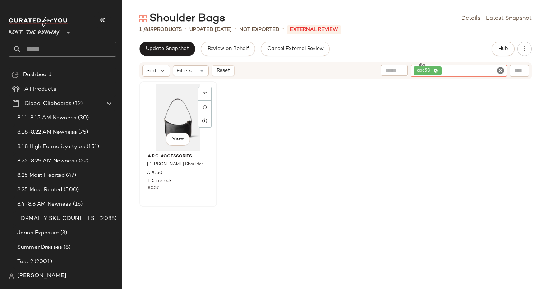
click at [184, 110] on div "View" at bounding box center [178, 117] width 73 height 67
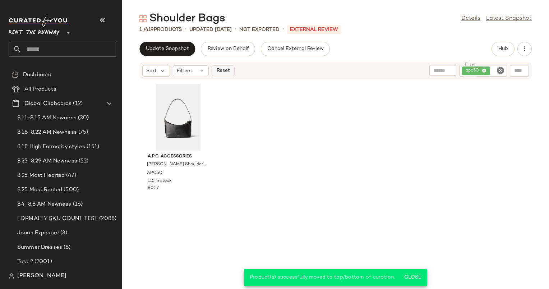
click at [224, 69] on span "Reset" at bounding box center [223, 71] width 14 height 6
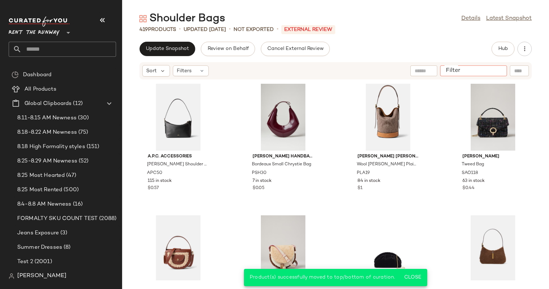
click at [495, 66] on div at bounding box center [473, 70] width 67 height 11
type input "******"
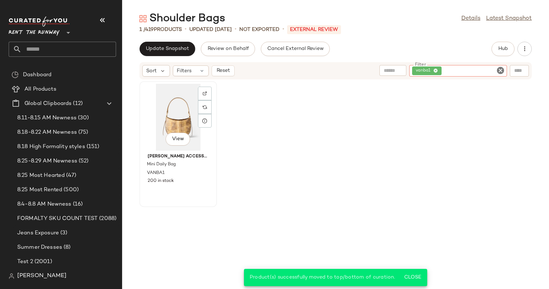
click at [172, 115] on div "View" at bounding box center [178, 117] width 73 height 67
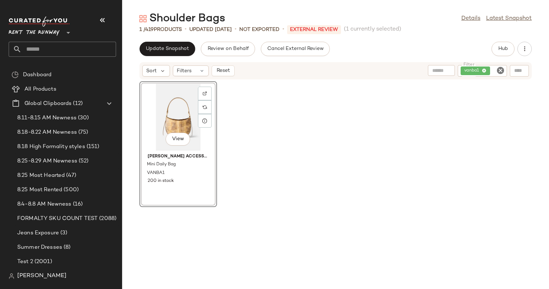
click at [172, 115] on div "View" at bounding box center [178, 117] width 73 height 67
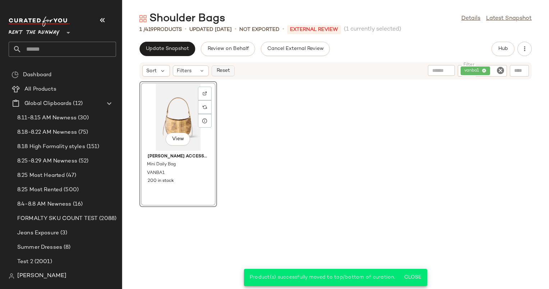
click at [229, 66] on button "Reset" at bounding box center [222, 70] width 23 height 11
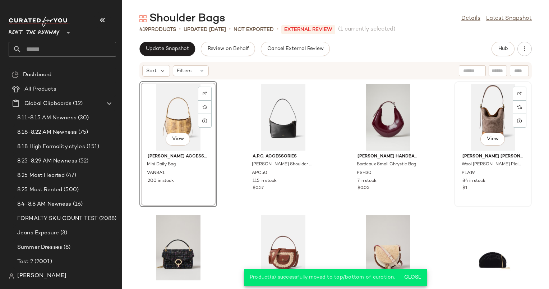
click at [481, 120] on div "View" at bounding box center [492, 117] width 73 height 67
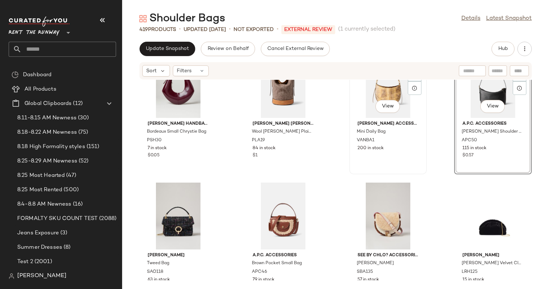
scroll to position [34, 0]
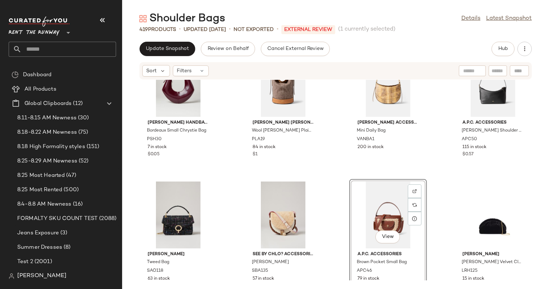
scroll to position [6, 0]
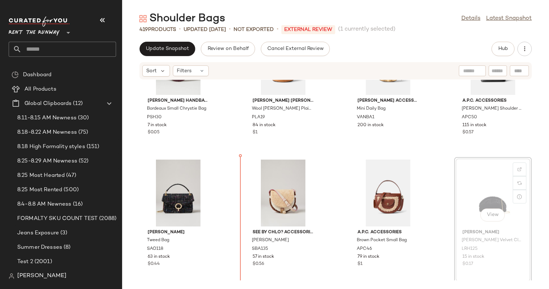
scroll to position [57, 0]
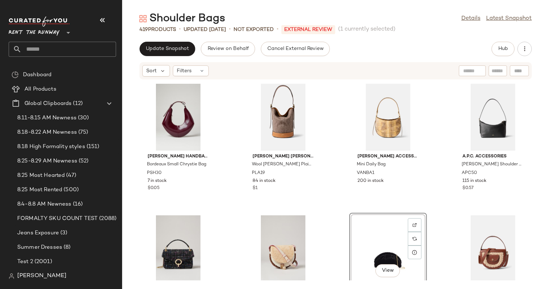
click at [321, 215] on div "[PERSON_NAME] Handbags Bordeaux Small Chrystie Bag PSH30 7 in stock $0.05 [PERS…" at bounding box center [335, 180] width 427 height 200
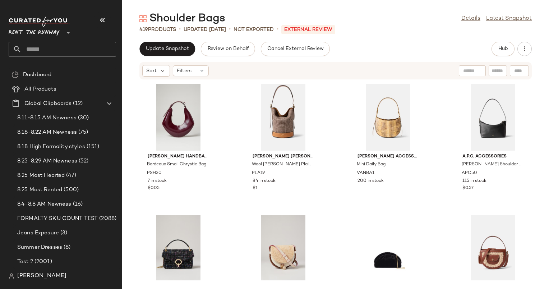
scroll to position [155, 0]
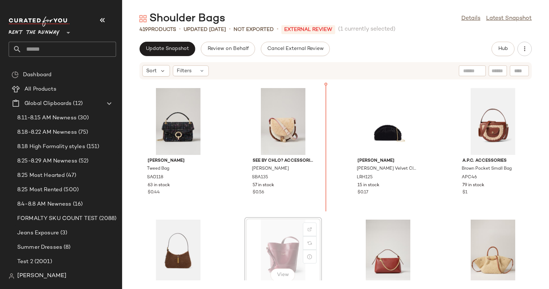
scroll to position [133, 0]
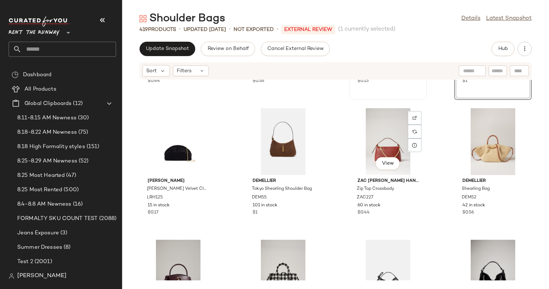
scroll to position [246, 0]
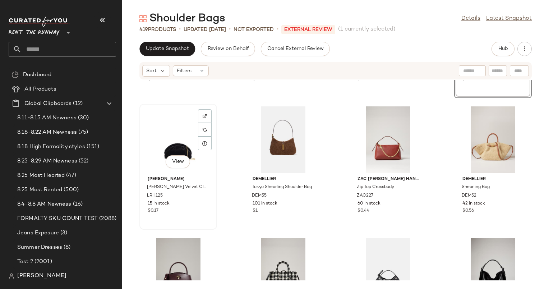
click at [178, 148] on div "View" at bounding box center [178, 139] width 73 height 67
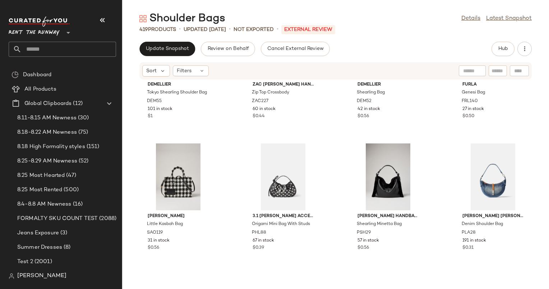
scroll to position [341, 0]
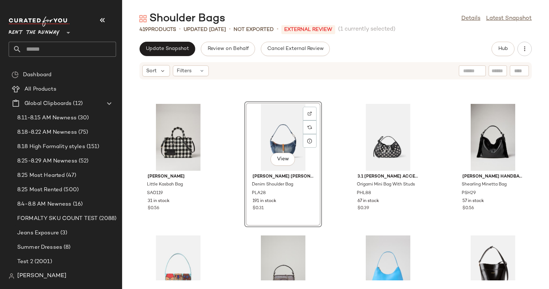
scroll to position [452, 0]
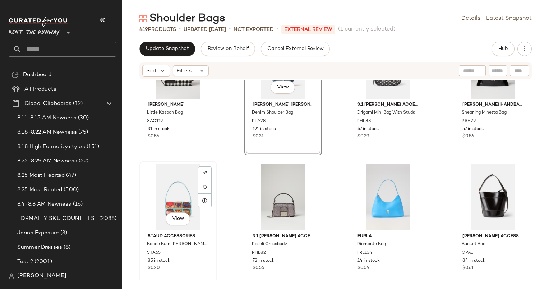
click at [169, 178] on div "View" at bounding box center [178, 196] width 73 height 67
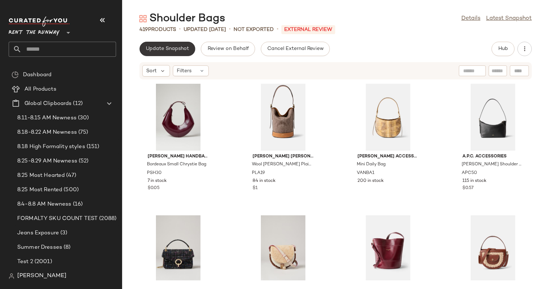
click at [177, 45] on button "Update Snapshot" at bounding box center [167, 49] width 56 height 14
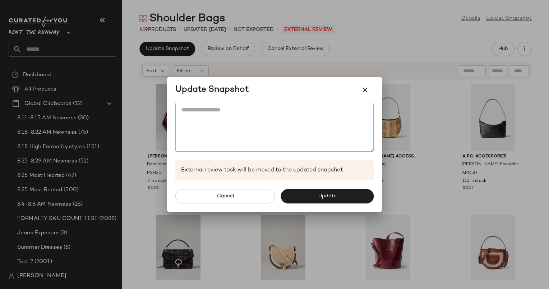
drag, startPoint x: 332, startPoint y: 207, endPoint x: 330, endPoint y: 196, distance: 10.6
click at [330, 196] on span "Update" at bounding box center [326, 196] width 19 height 6
